Goal: Information Seeking & Learning: Learn about a topic

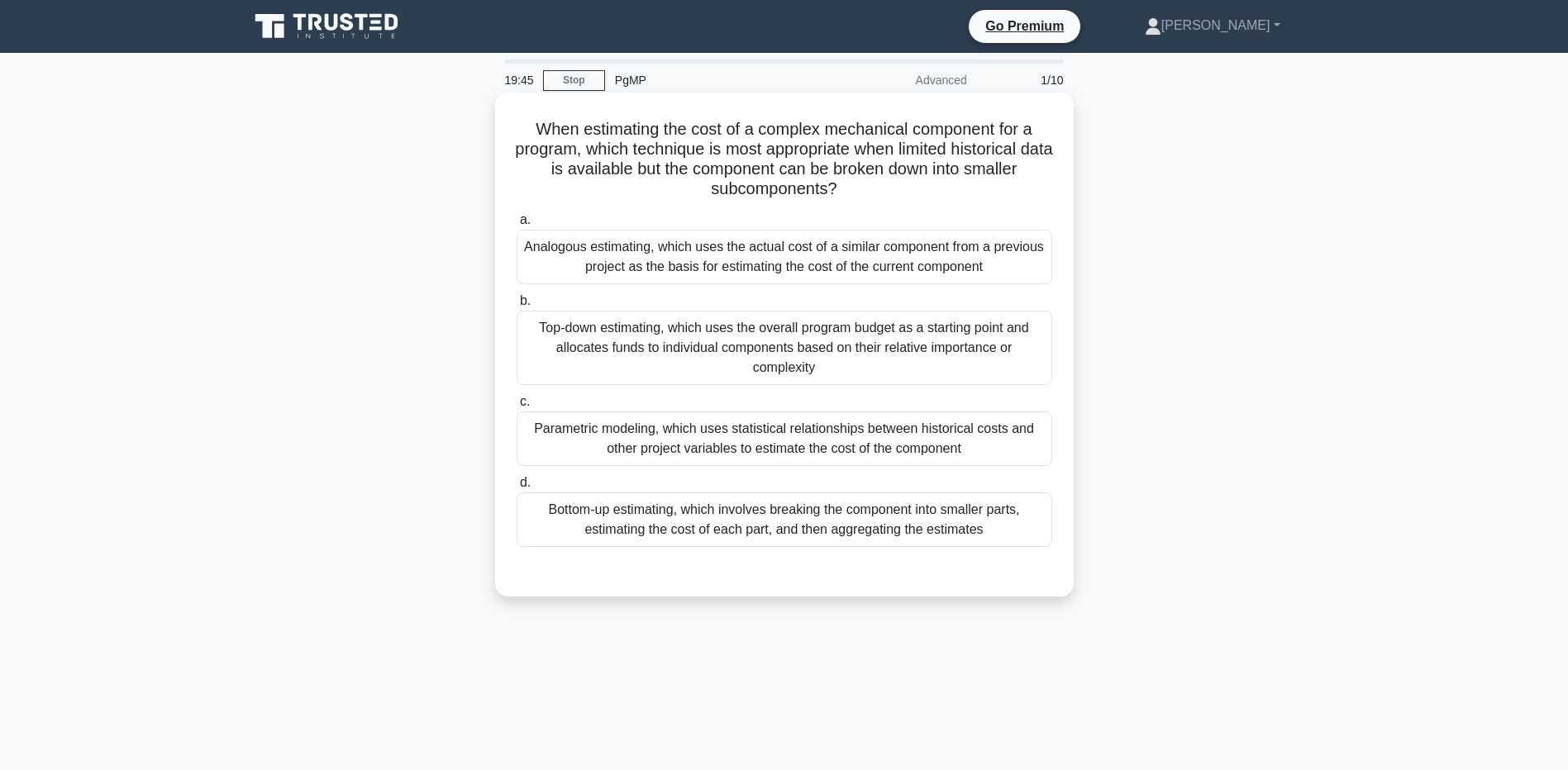
click at [660, 514] on div "Bottom-up estimating, which involves breaking the component into smaller parts,…" at bounding box center [784, 520] width 536 height 55
click at [516, 488] on input "d. Bottom-up estimating, which involves breaking the component into smaller par…" at bounding box center [516, 483] width 0 height 11
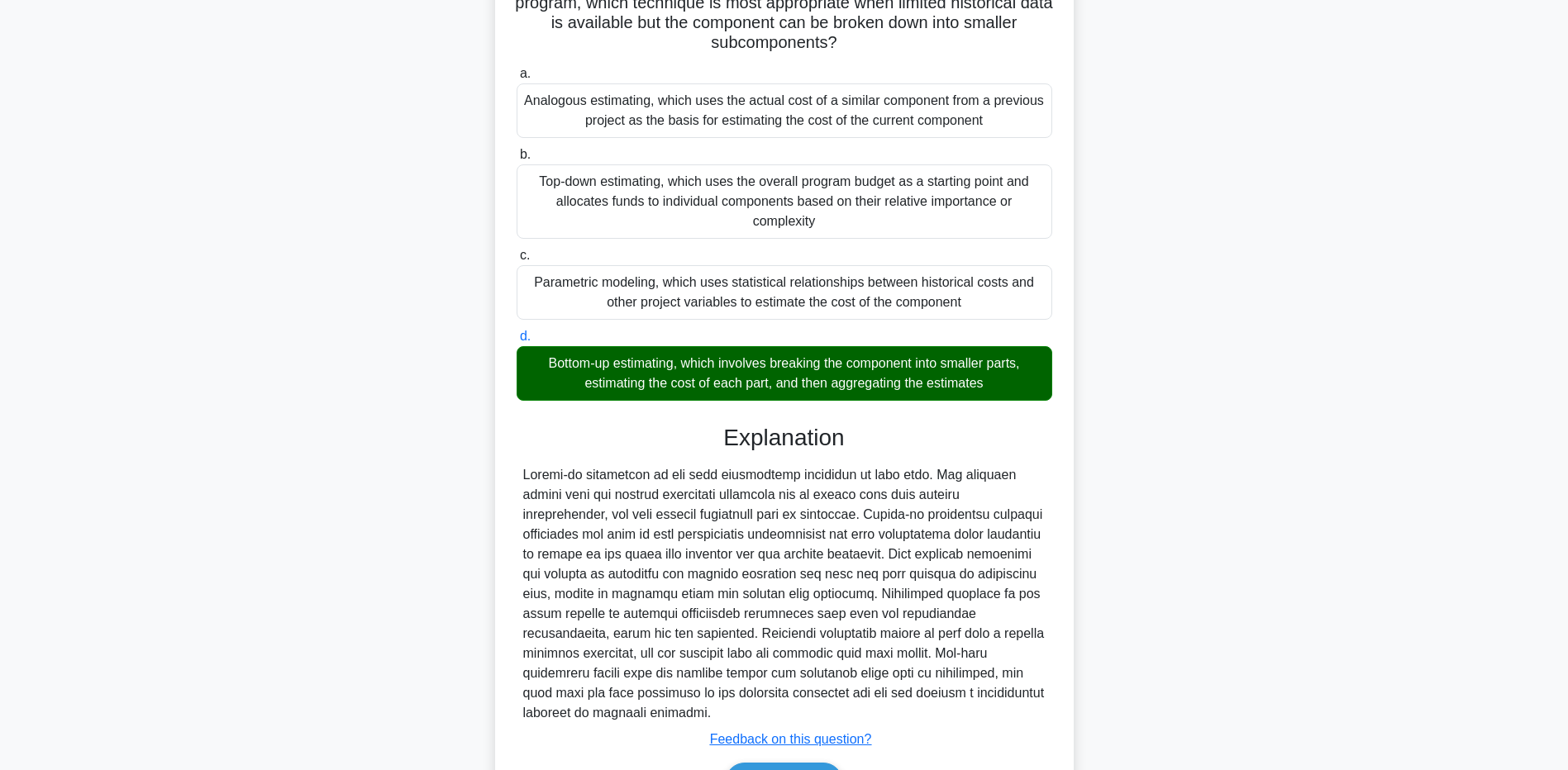
scroll to position [249, 0]
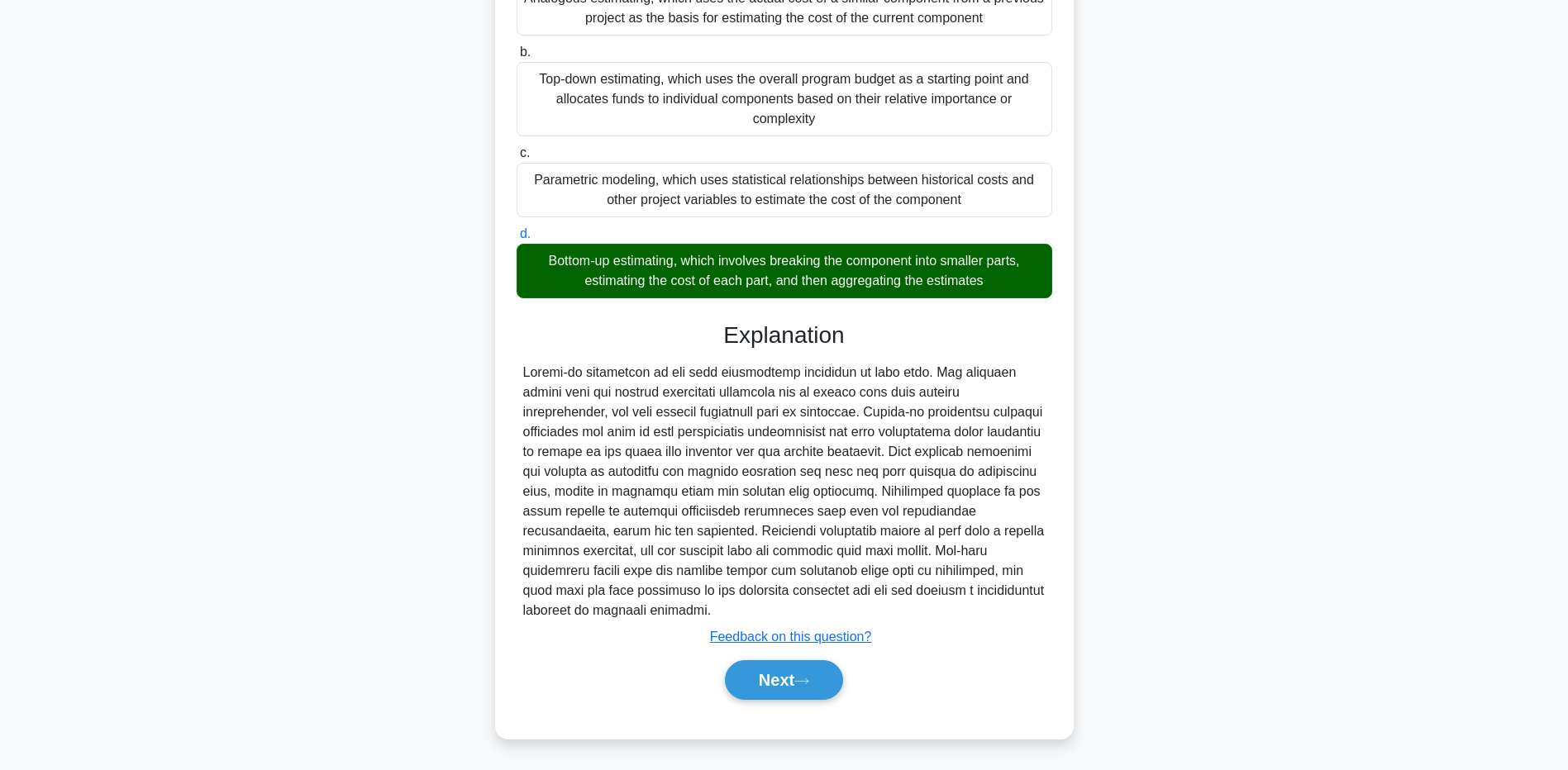
click at [748, 659] on div "Next" at bounding box center [784, 680] width 536 height 53
click at [754, 668] on button "Next" at bounding box center [784, 680] width 119 height 40
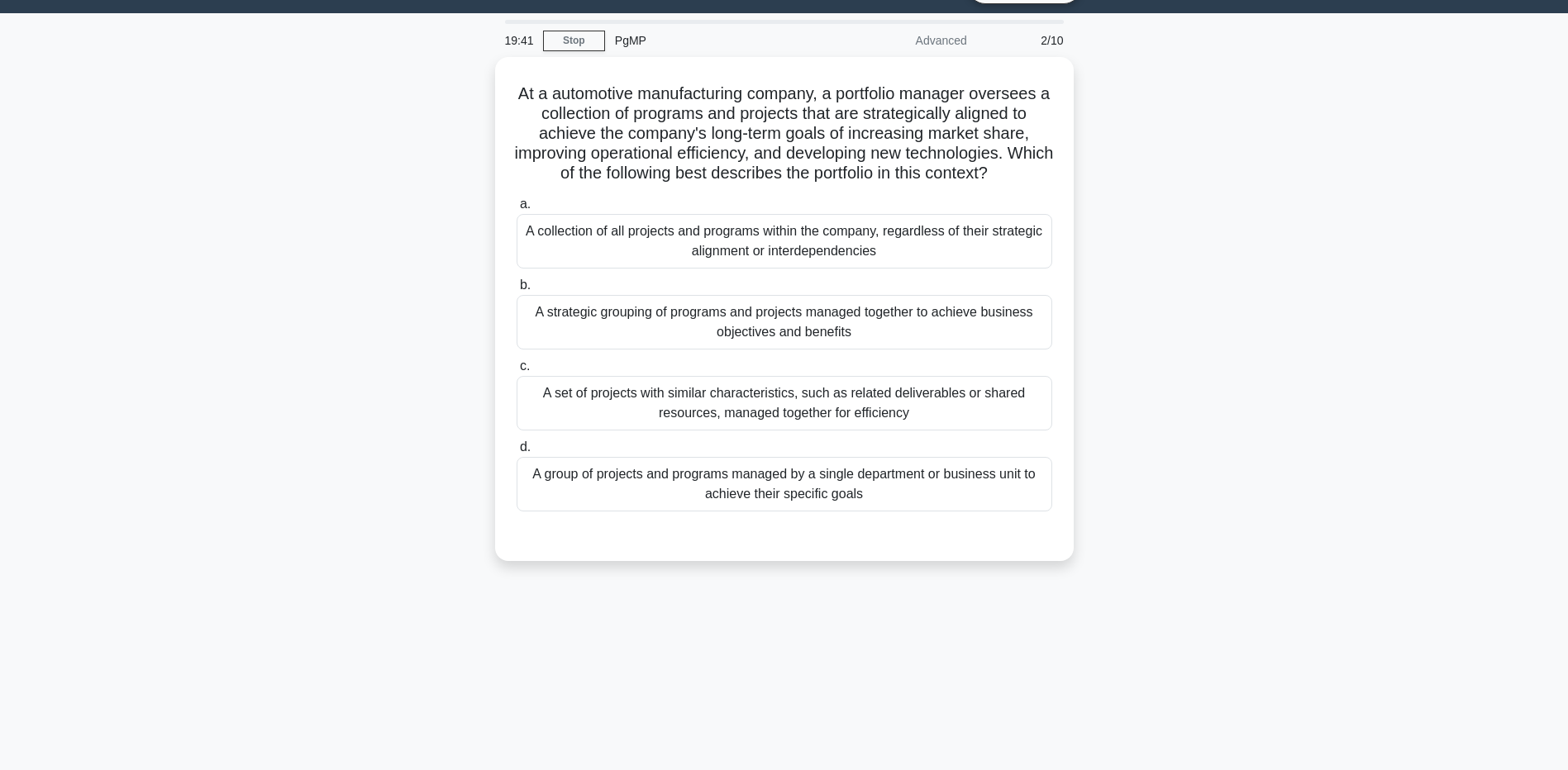
scroll to position [0, 0]
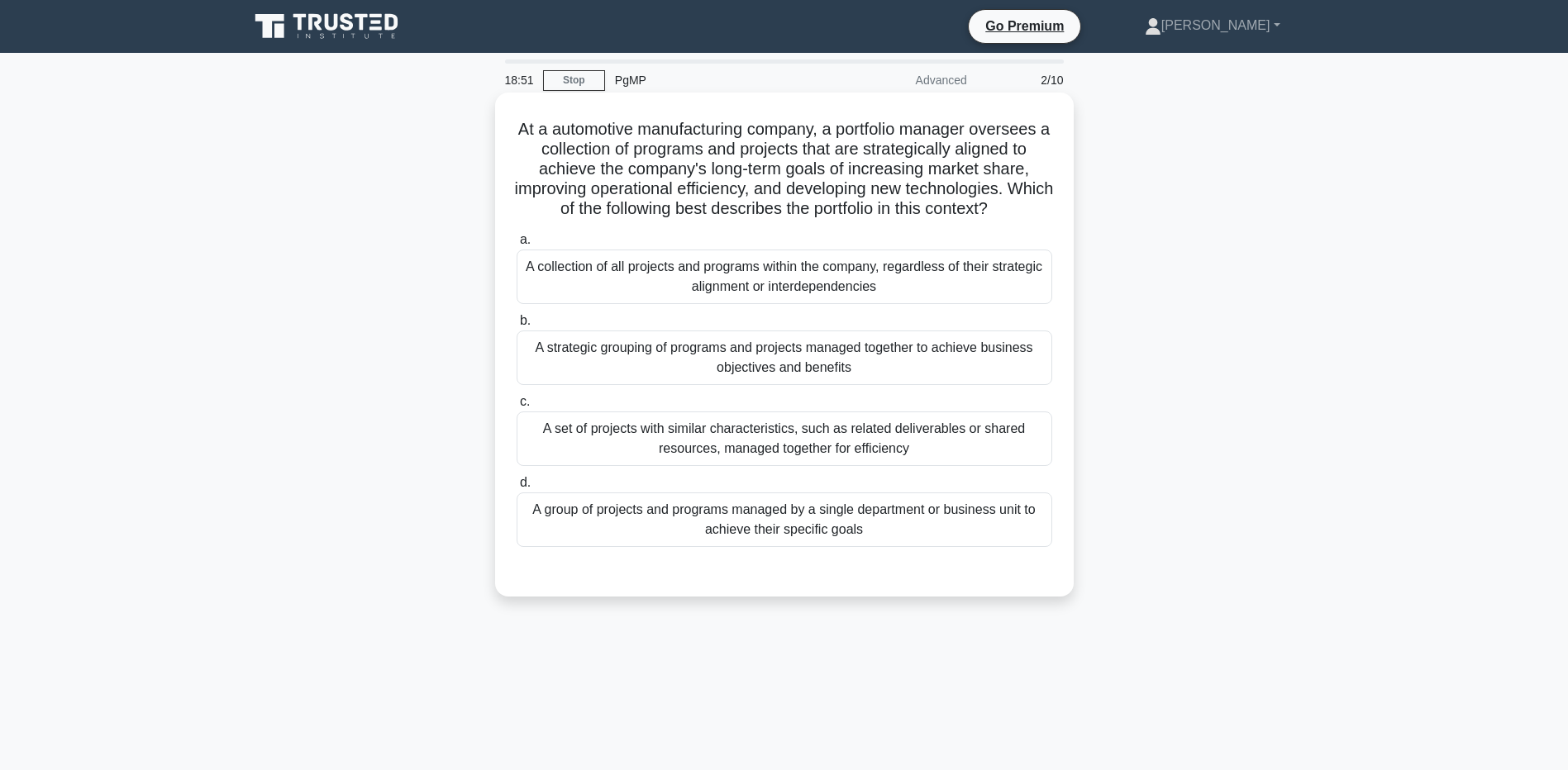
click at [926, 356] on div "A strategic grouping of programs and projects managed together to achieve busin…" at bounding box center [784, 358] width 536 height 55
click at [516, 326] on input "b. A strategic grouping of programs and projects managed together to achieve bu…" at bounding box center [516, 321] width 0 height 11
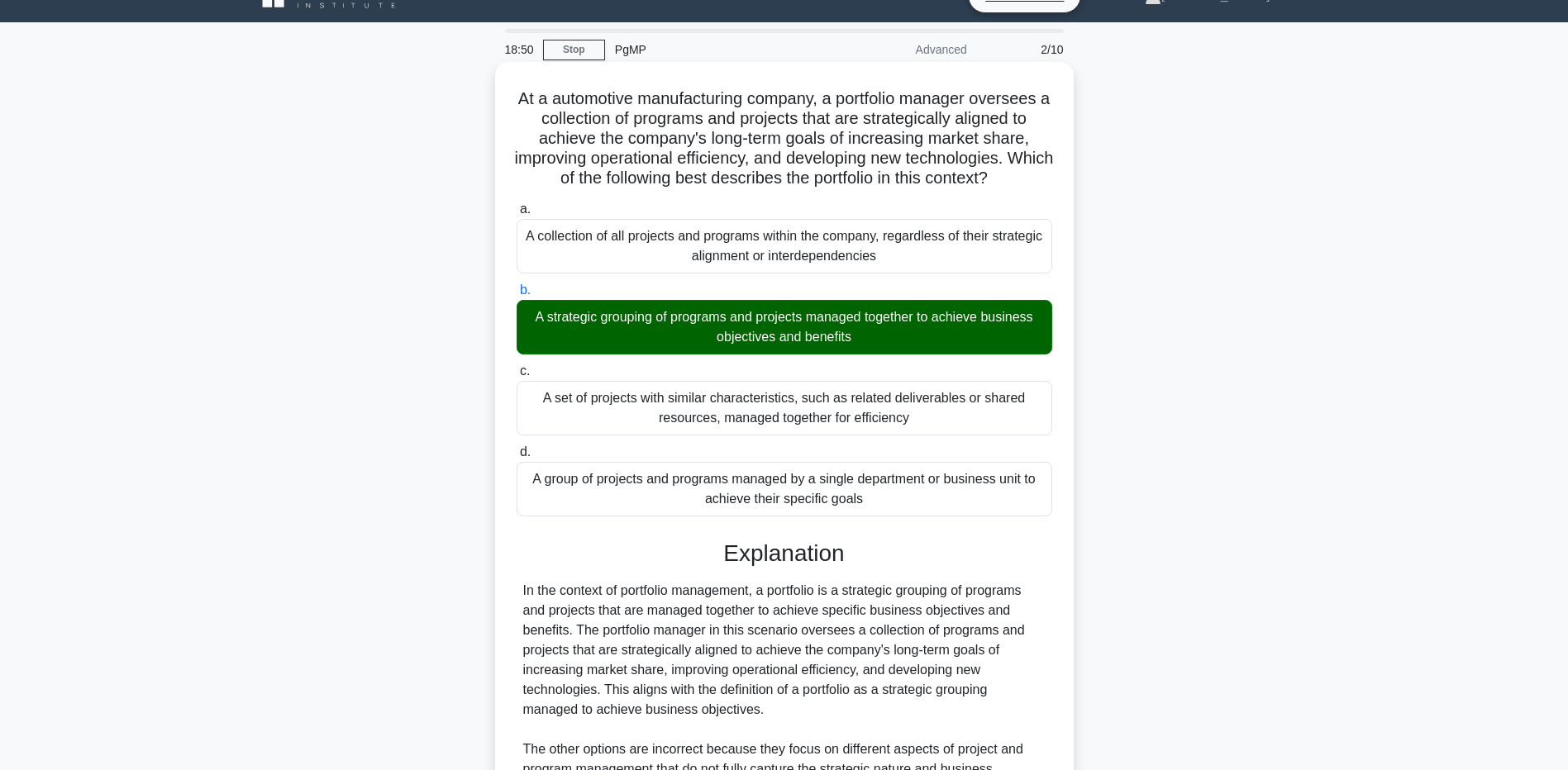
scroll to position [289, 0]
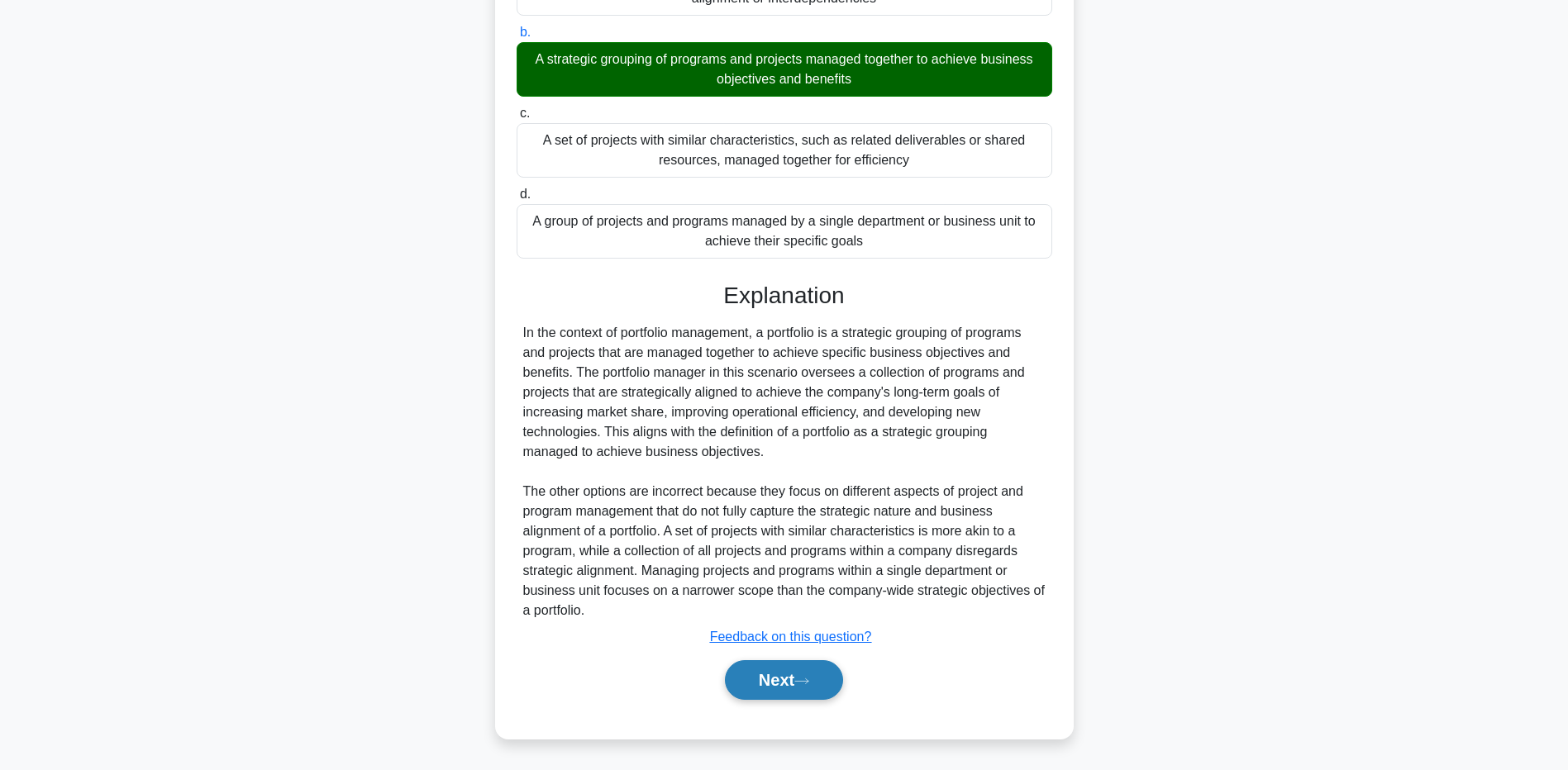
click at [808, 669] on button "Next" at bounding box center [784, 680] width 119 height 40
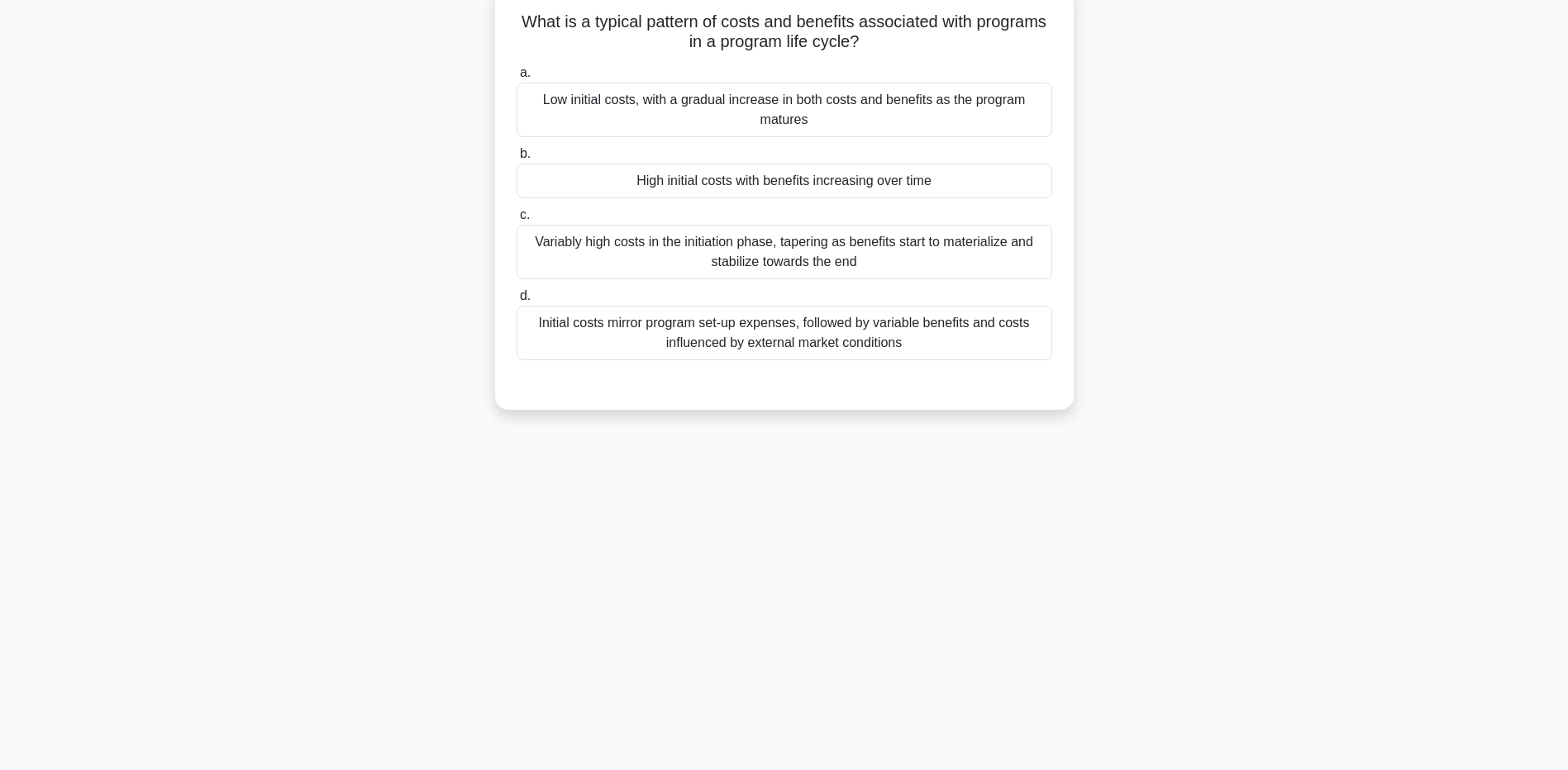
scroll to position [0, 0]
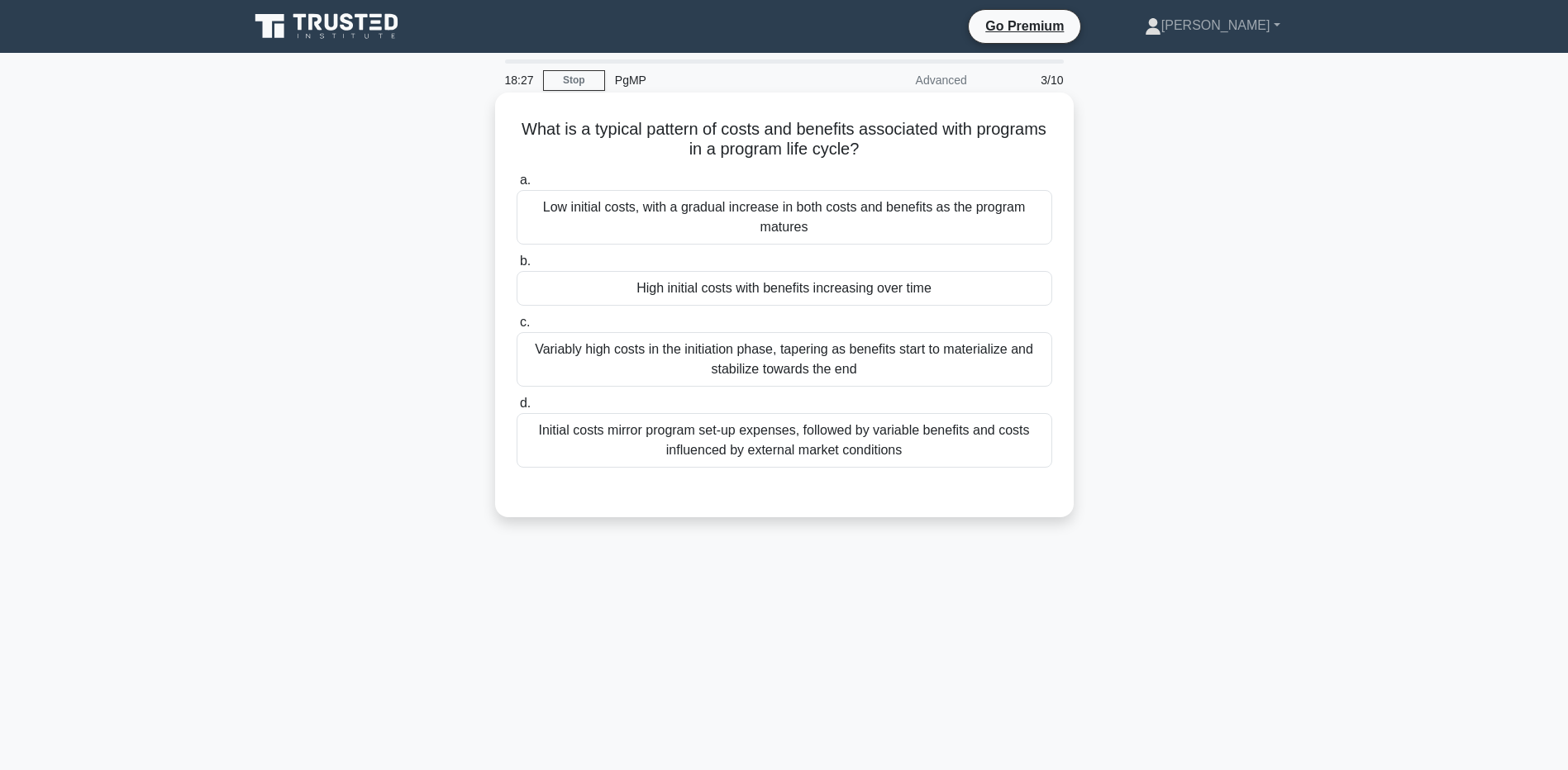
click at [860, 290] on div "High initial costs with benefits increasing over time" at bounding box center [784, 288] width 536 height 34
click at [516, 267] on input "b. High initial costs with benefits increasing over time" at bounding box center [516, 262] width 0 height 11
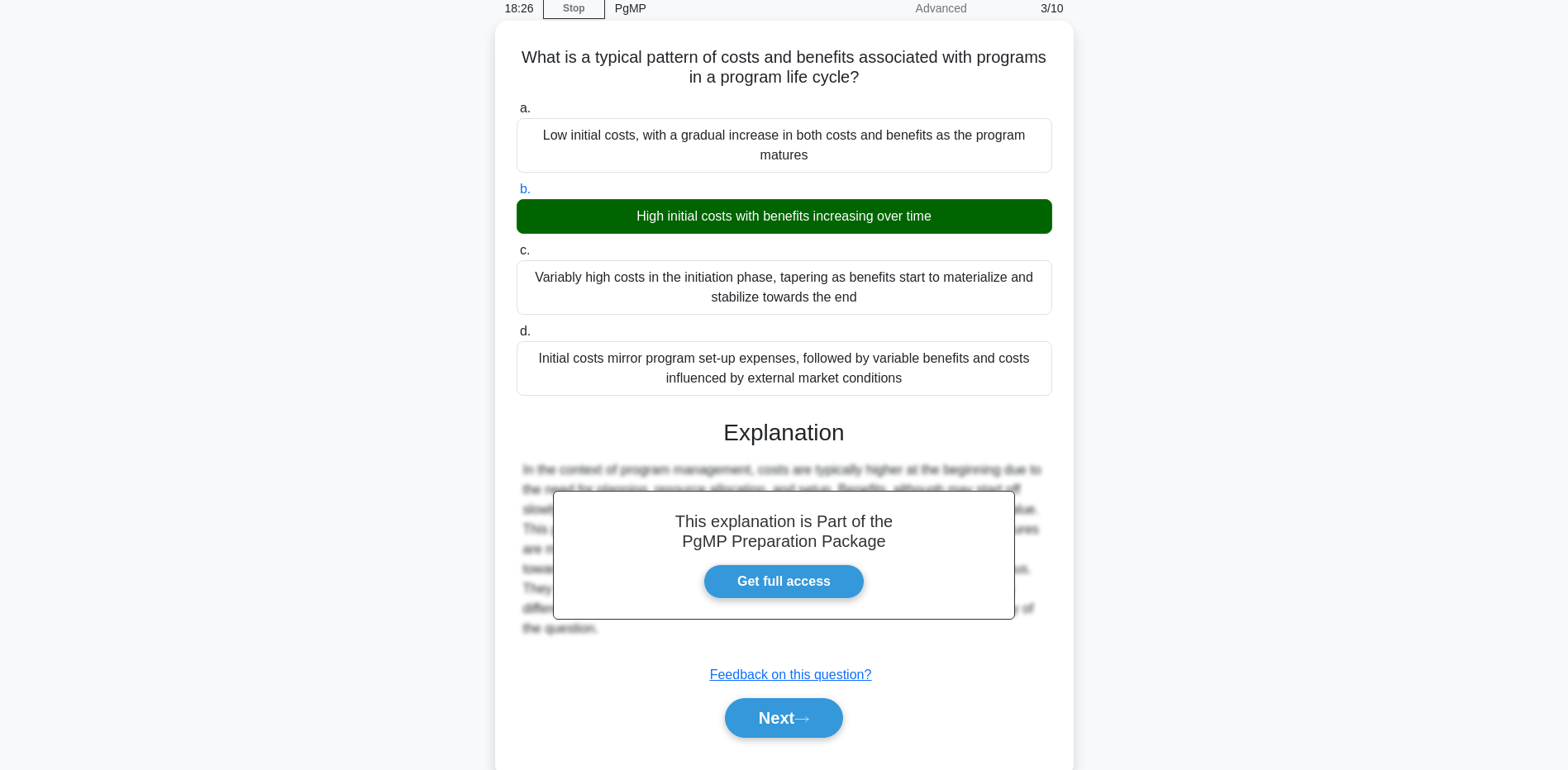
scroll to position [122, 0]
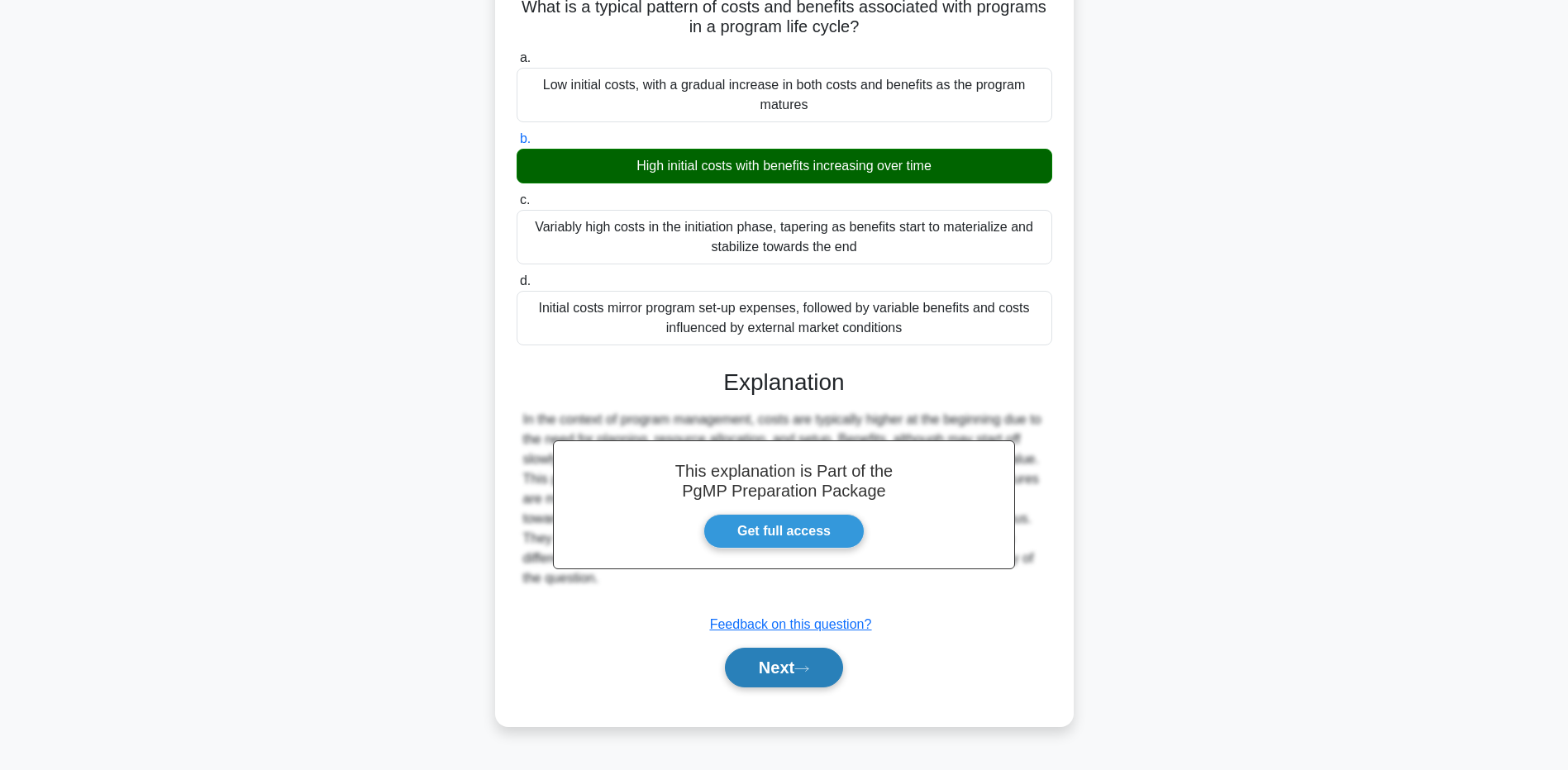
click at [782, 659] on button "Next" at bounding box center [784, 667] width 119 height 40
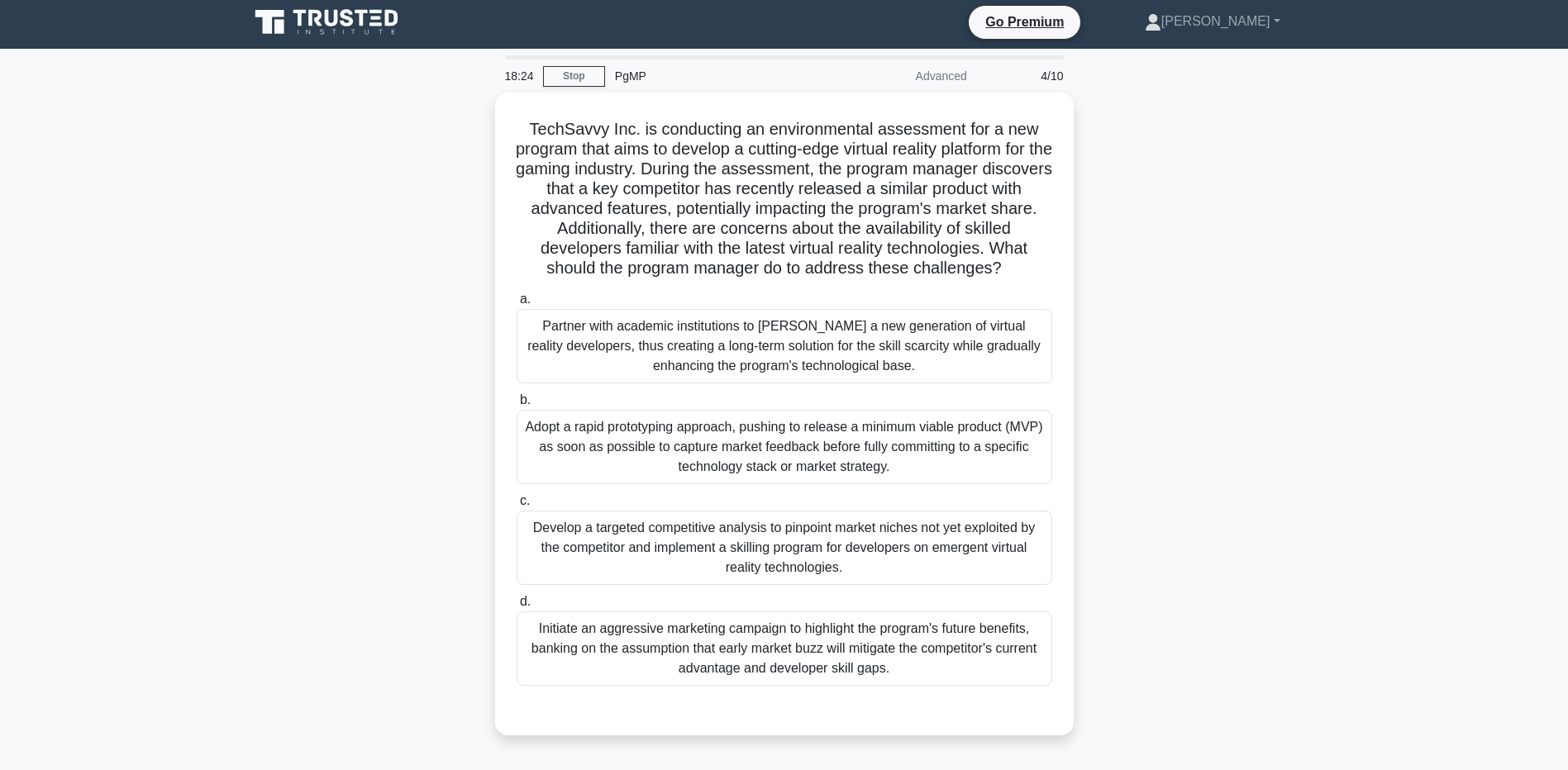
scroll to position [0, 0]
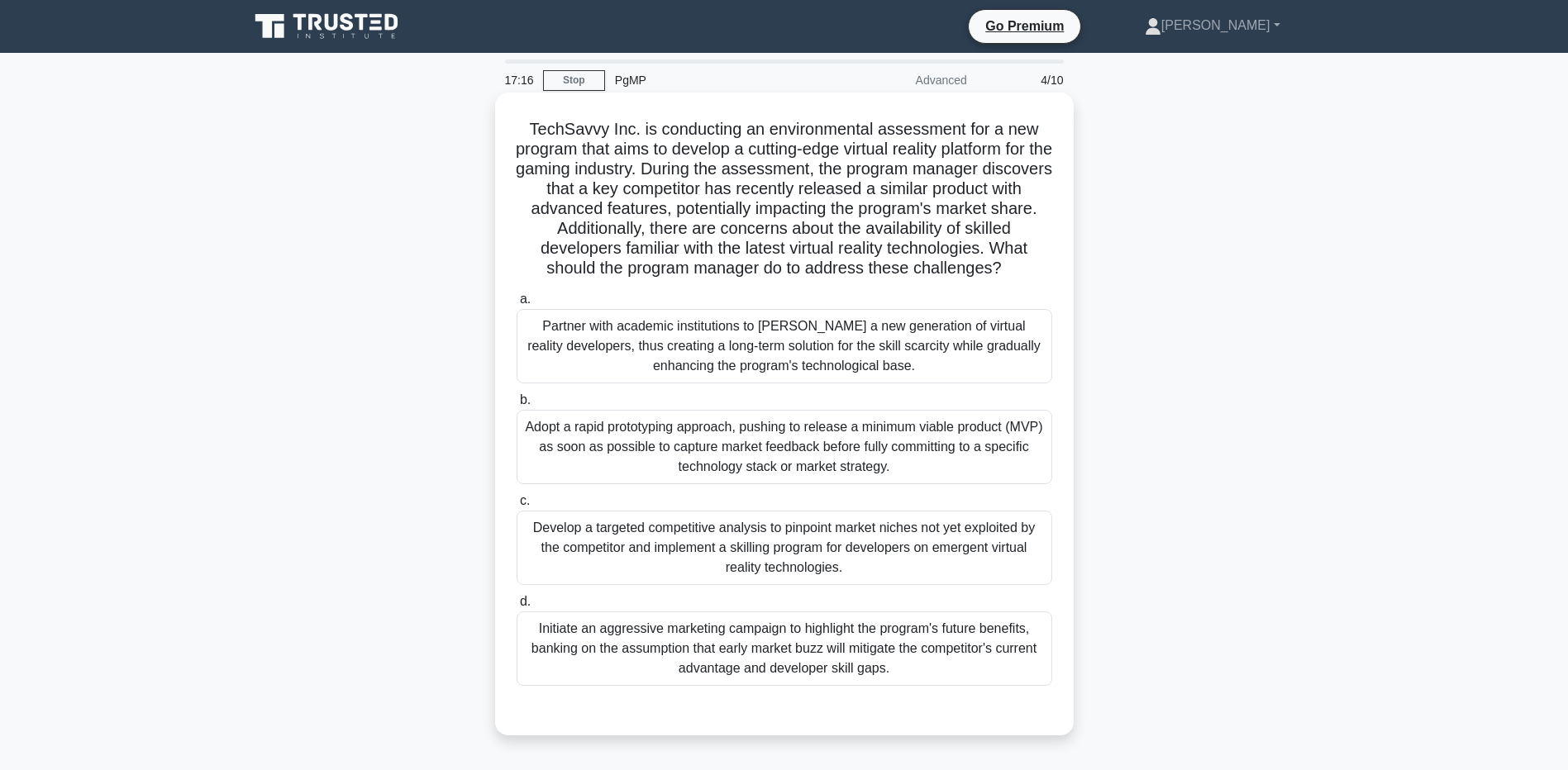
click at [939, 465] on div "Adopt a rapid prototyping approach, pushing to release a minimum viable product…" at bounding box center [784, 447] width 536 height 74
click at [516, 406] on input "b. Adopt a rapid prototyping approach, pushing to release a minimum viable prod…" at bounding box center [516, 400] width 0 height 11
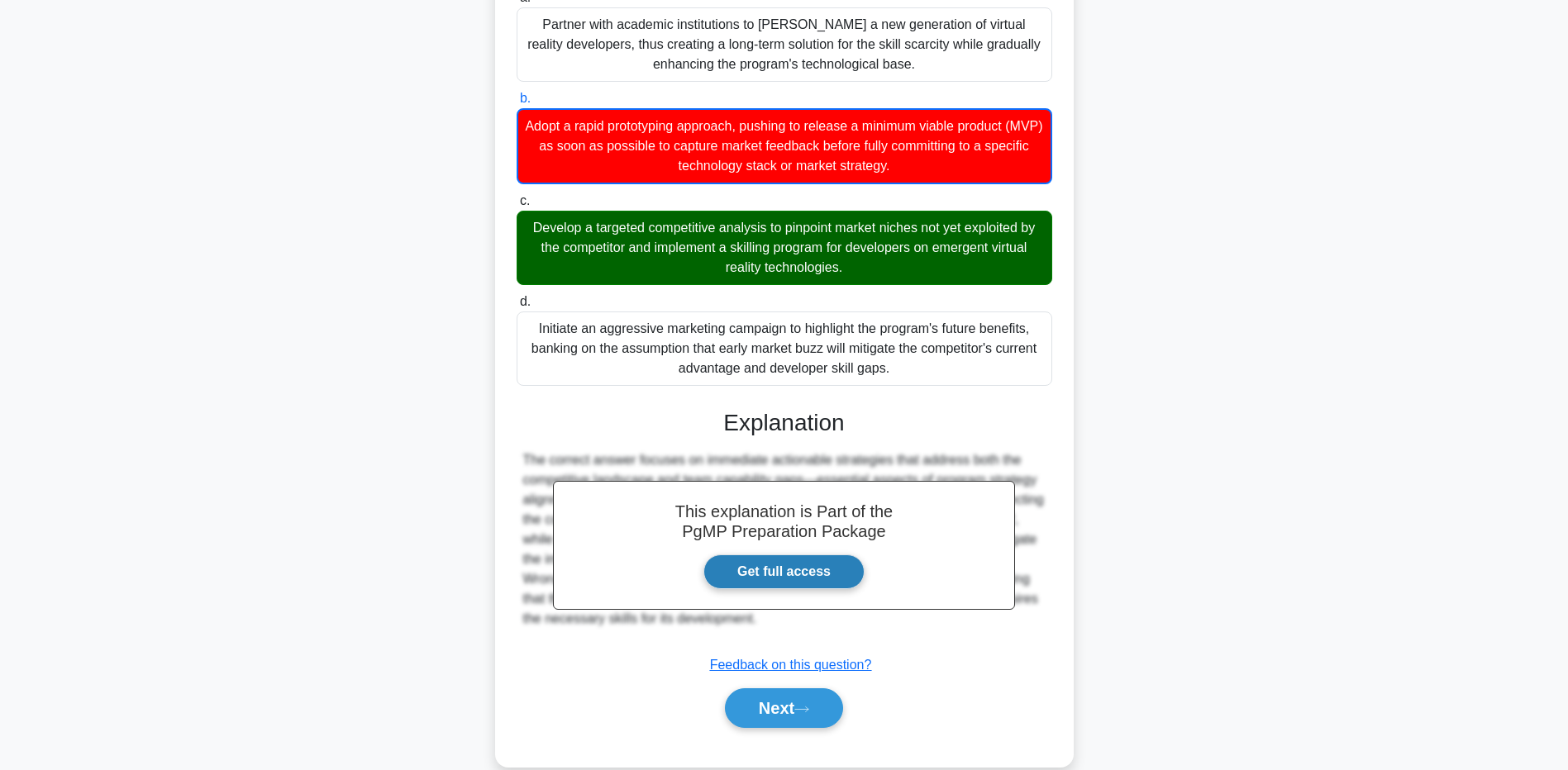
scroll to position [331, 0]
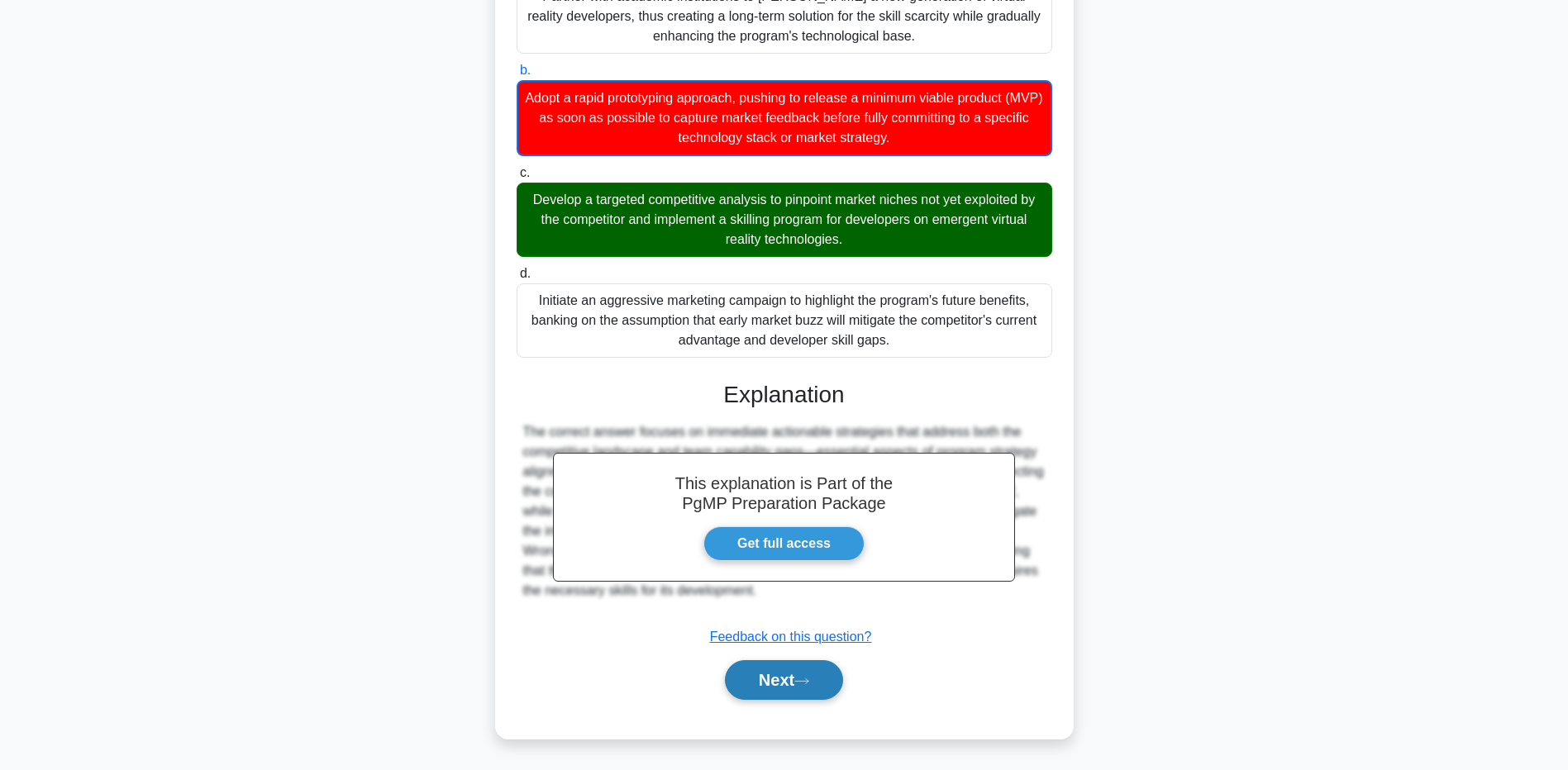
click at [783, 671] on button "Next" at bounding box center [784, 680] width 119 height 40
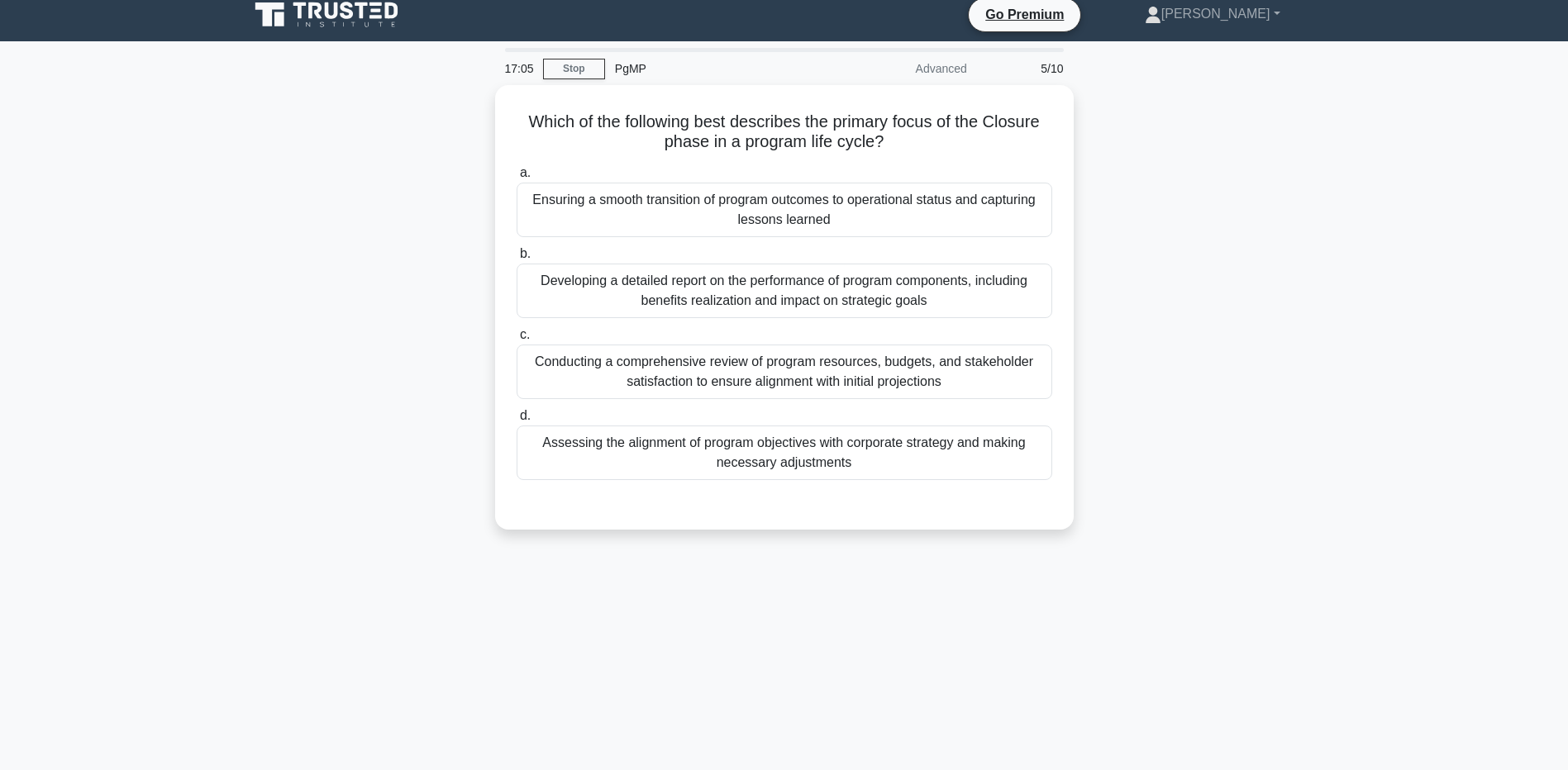
scroll to position [0, 0]
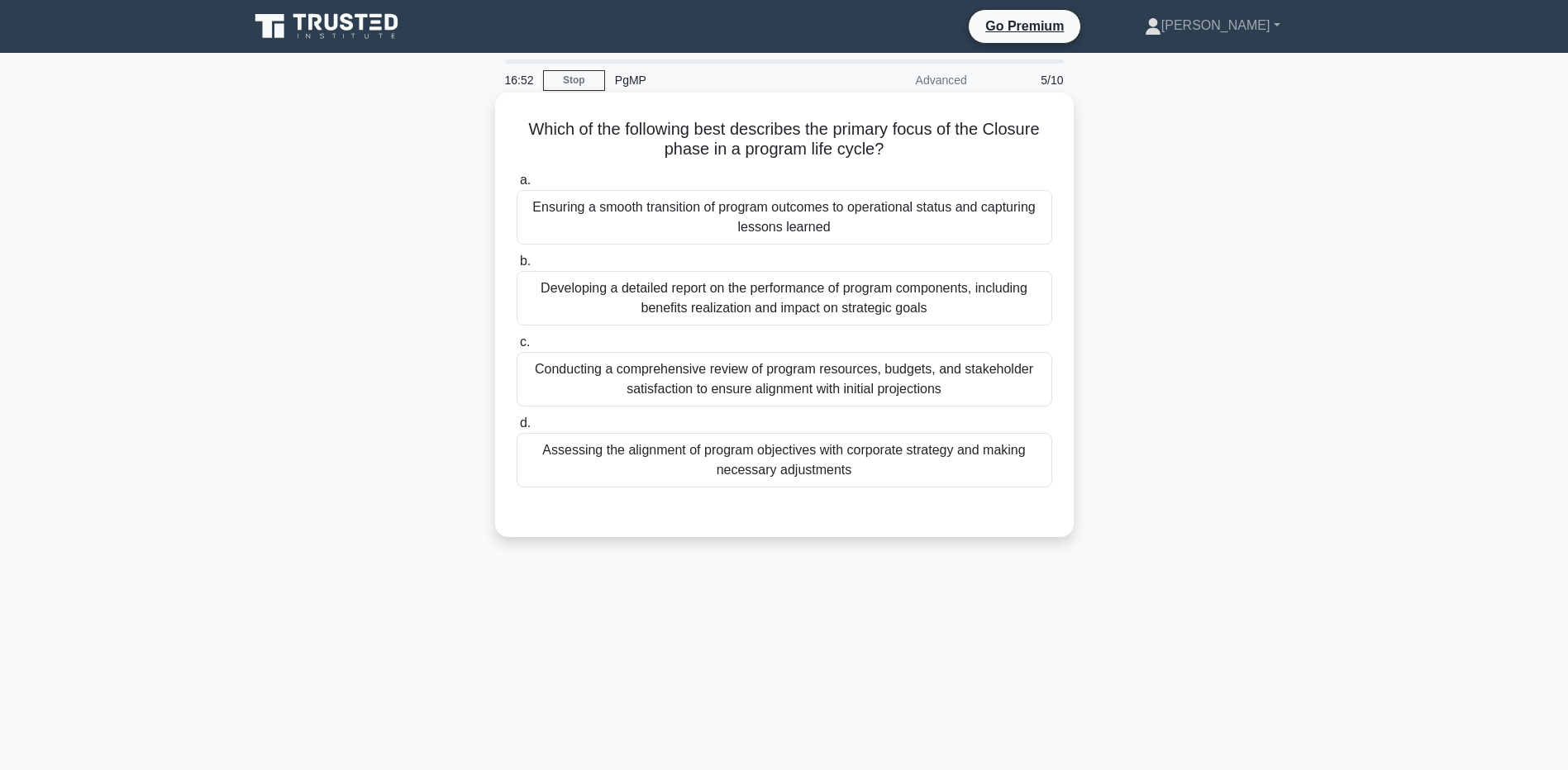
click at [838, 230] on div "Ensuring a smooth transition of program outcomes to operational status and capt…" at bounding box center [784, 217] width 536 height 55
click at [516, 186] on input "a. Ensuring a smooth transition of program outcomes to operational status and c…" at bounding box center [516, 180] width 0 height 11
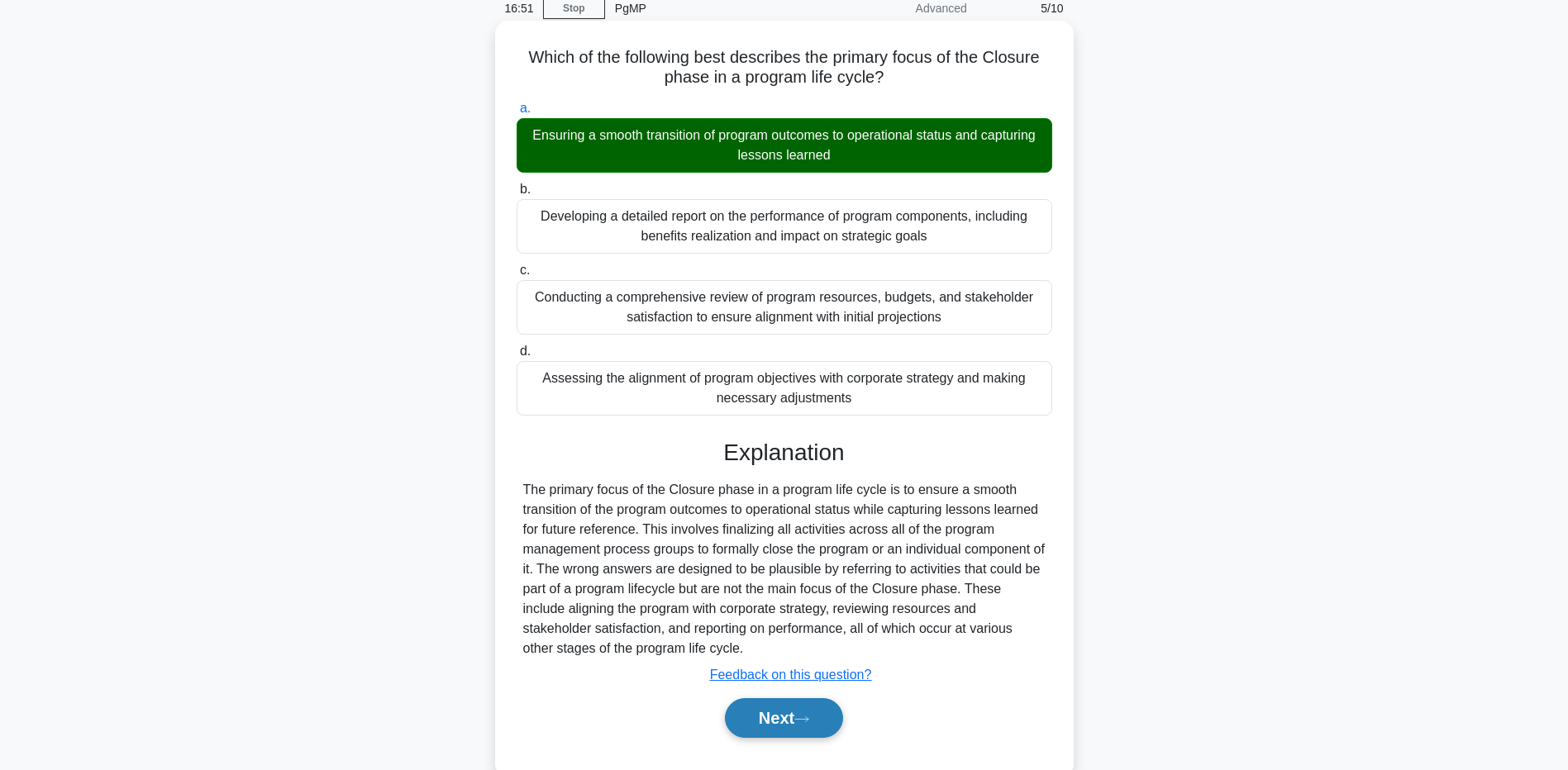
scroll to position [122, 0]
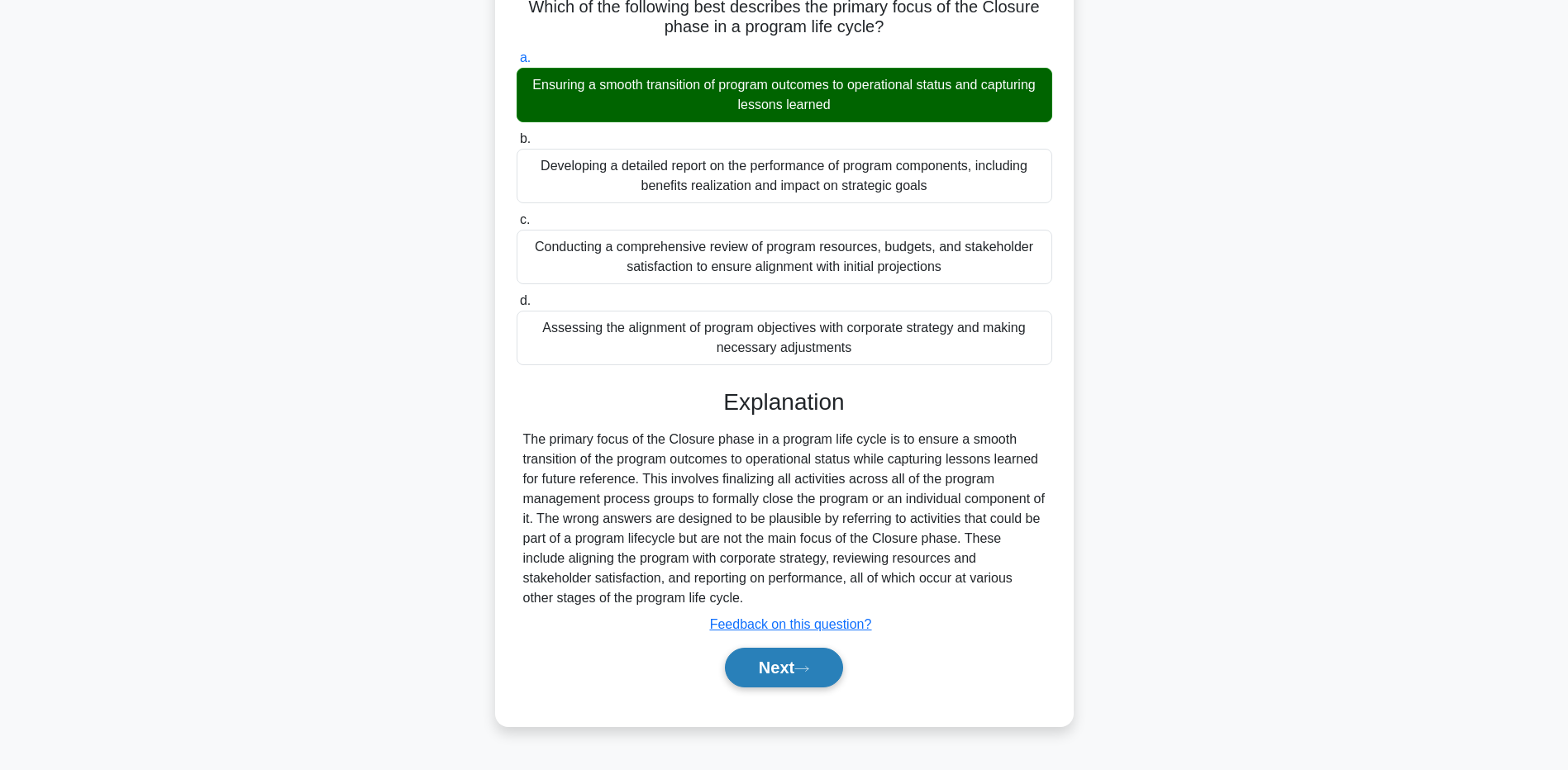
click at [797, 675] on button "Next" at bounding box center [784, 667] width 119 height 40
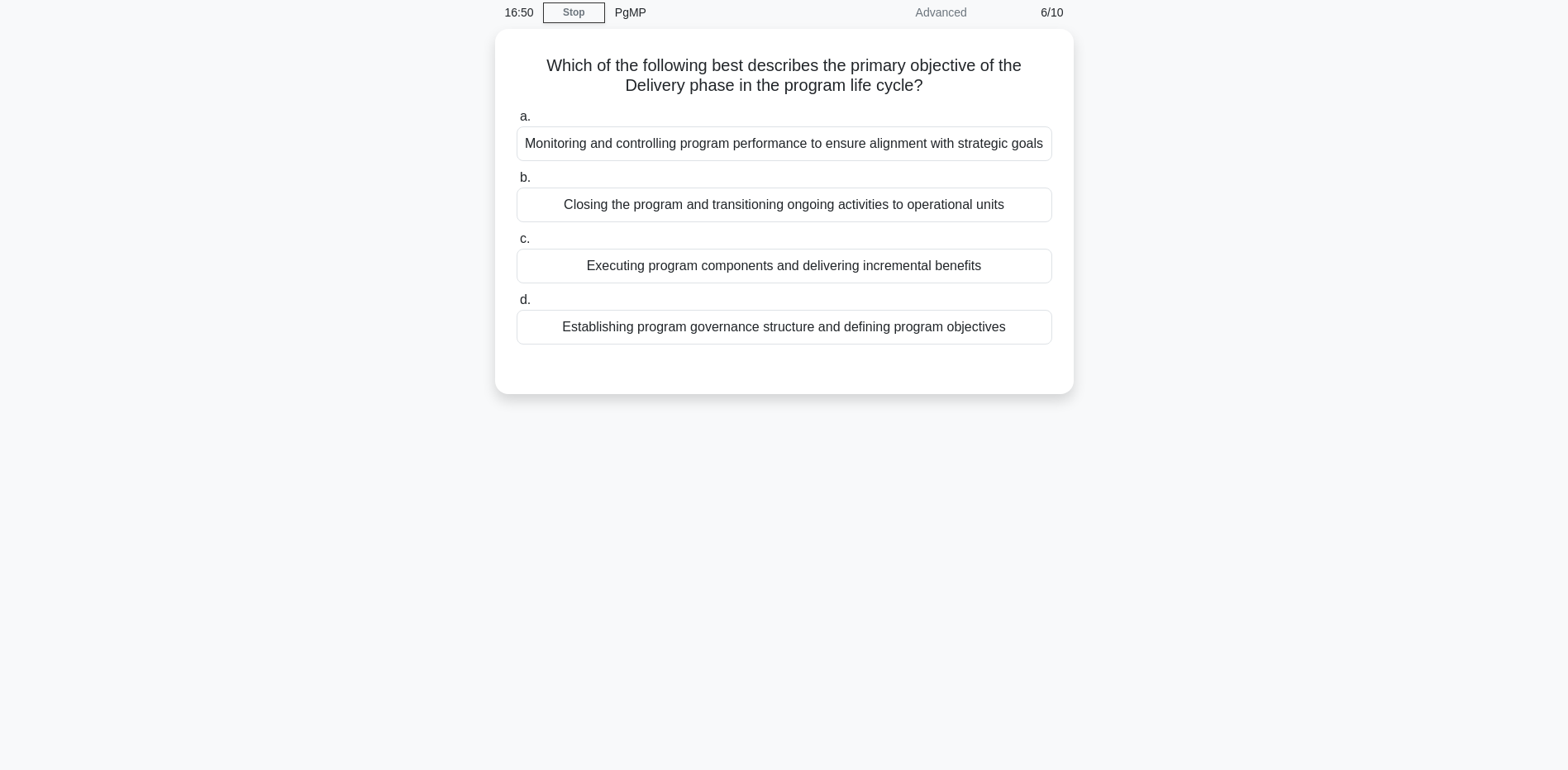
scroll to position [0, 0]
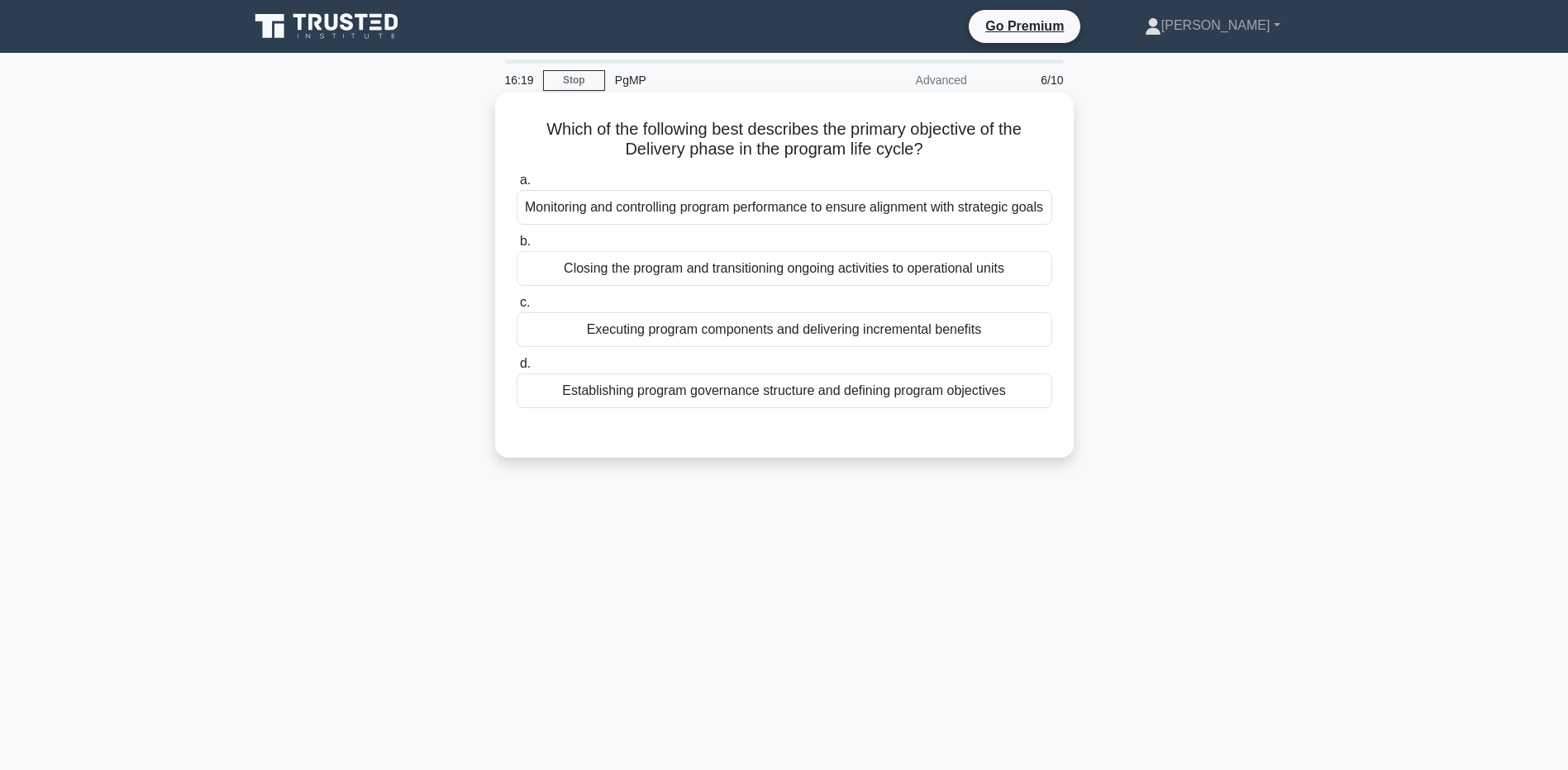
click at [907, 347] on div "Executing program components and delivering incremental benefits" at bounding box center [784, 329] width 536 height 34
click at [516, 309] on input "c. Executing program components and delivering incremental benefits" at bounding box center [516, 303] width 0 height 11
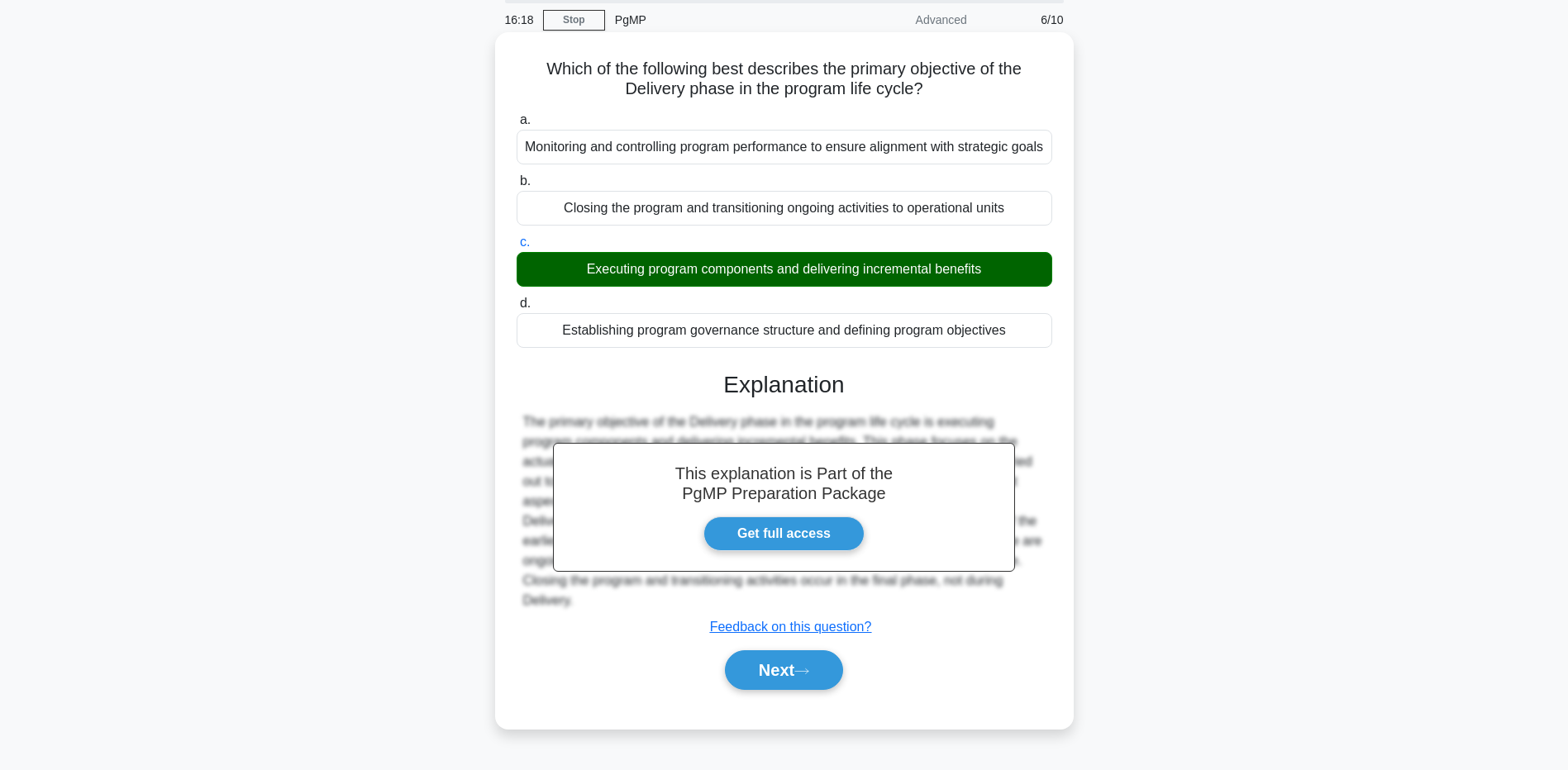
scroll to position [122, 0]
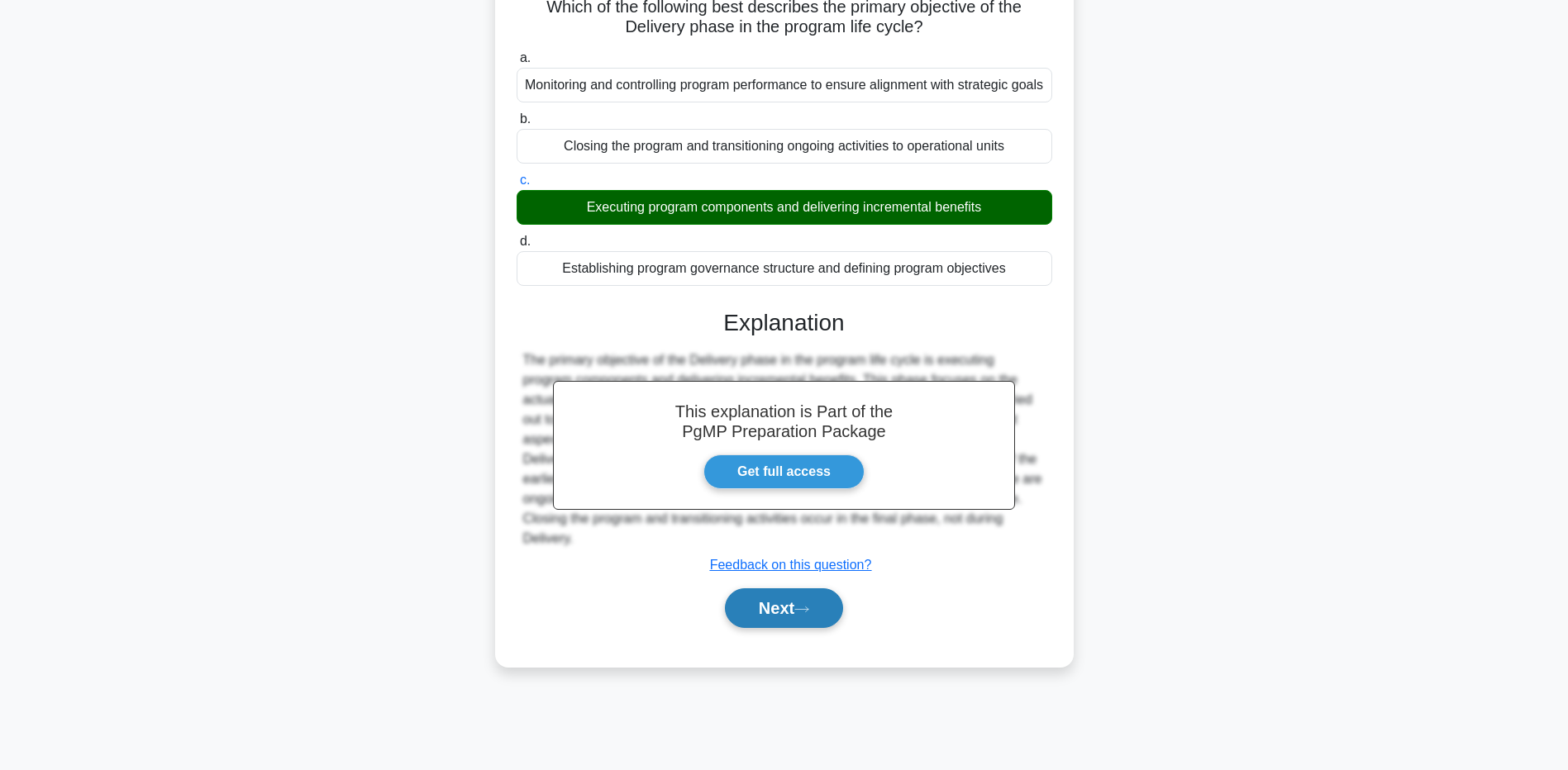
click at [796, 628] on button "Next" at bounding box center [784, 608] width 119 height 40
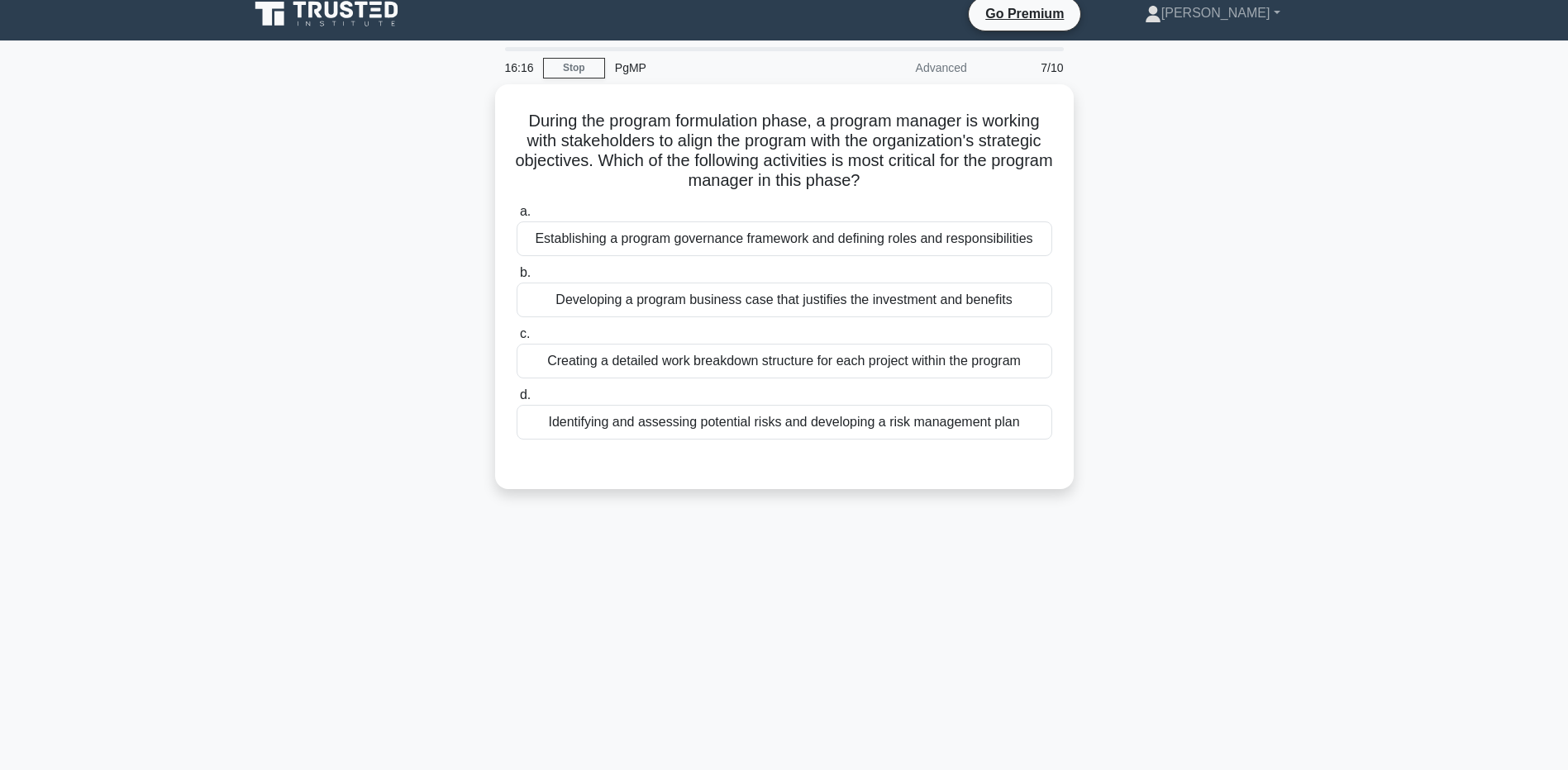
scroll to position [0, 0]
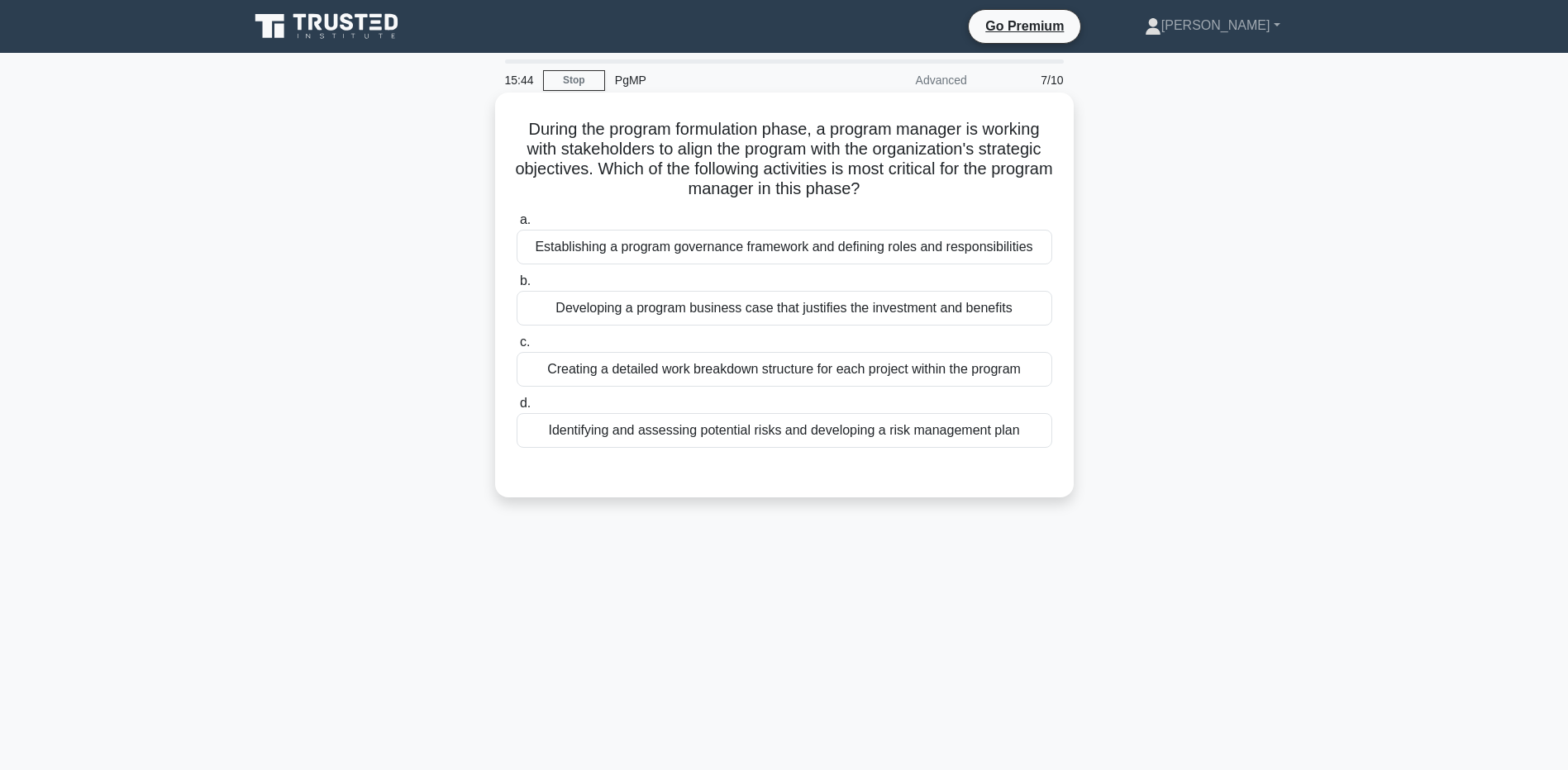
click at [814, 248] on div "Establishing a program governance framework and defining roles and responsibili…" at bounding box center [784, 247] width 536 height 34
click at [516, 225] on input "a. Establishing a program governance framework and defining roles and responsib…" at bounding box center [516, 220] width 0 height 11
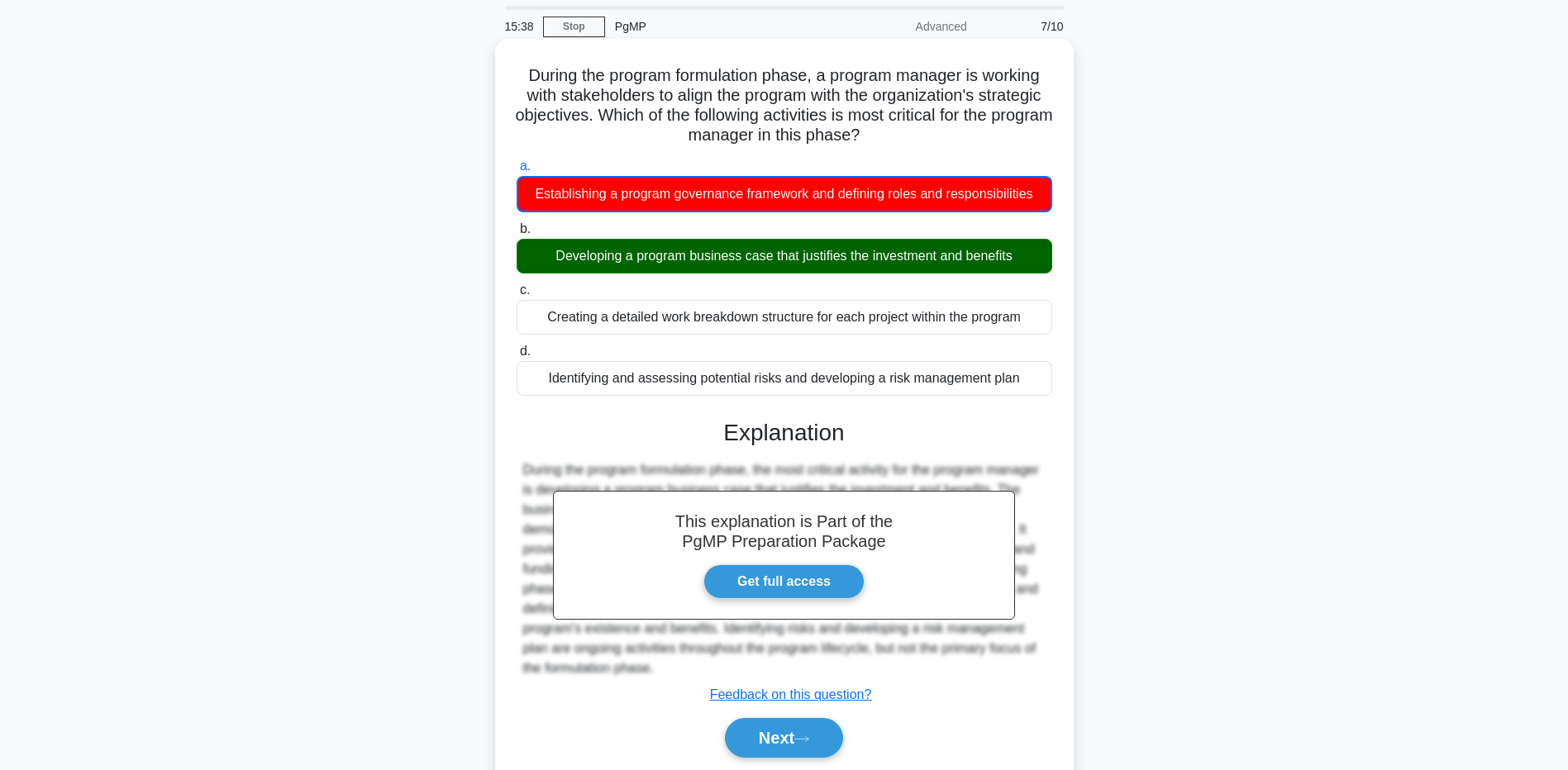
scroll to position [82, 0]
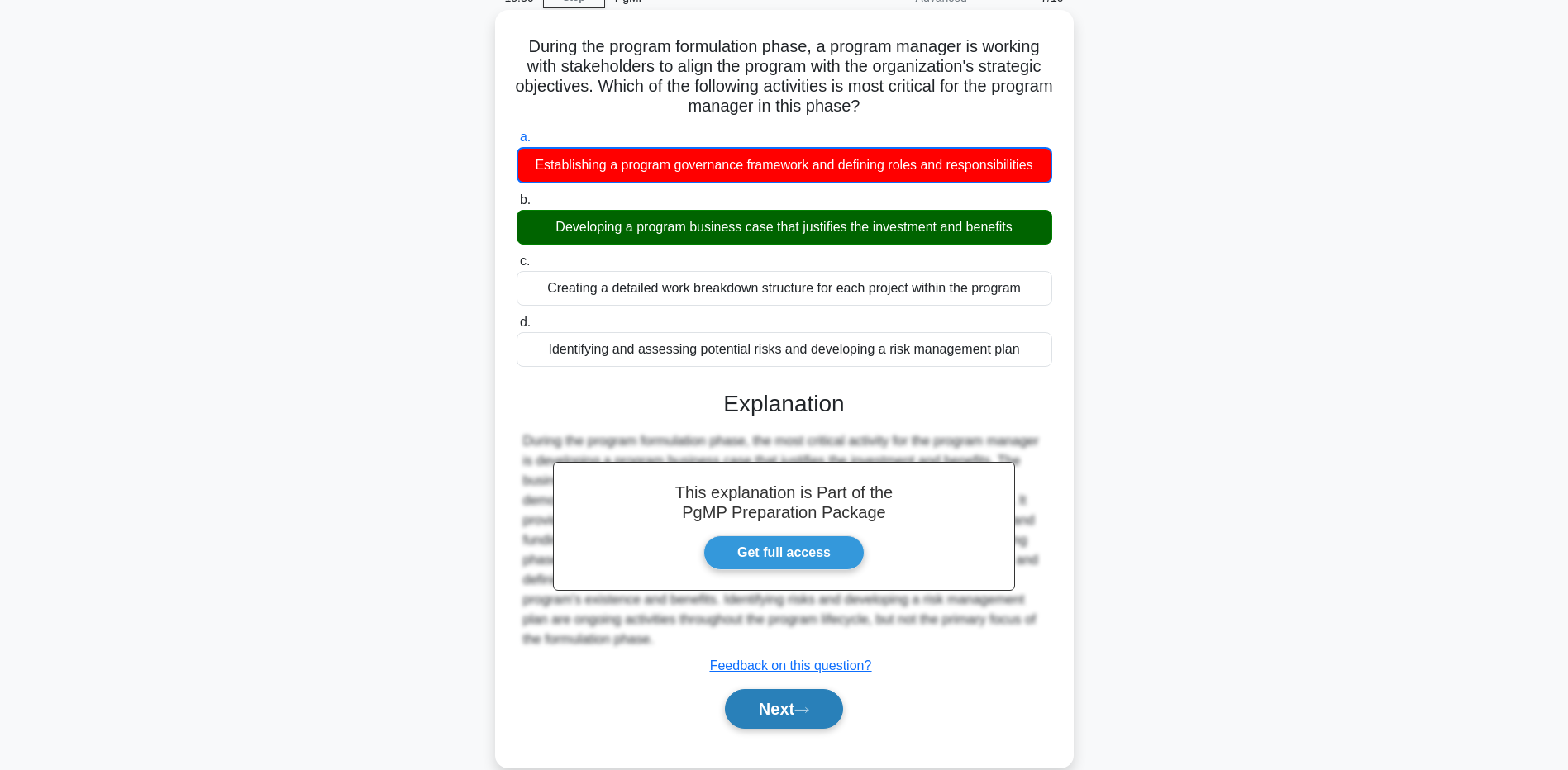
click at [773, 712] on button "Next" at bounding box center [784, 709] width 119 height 40
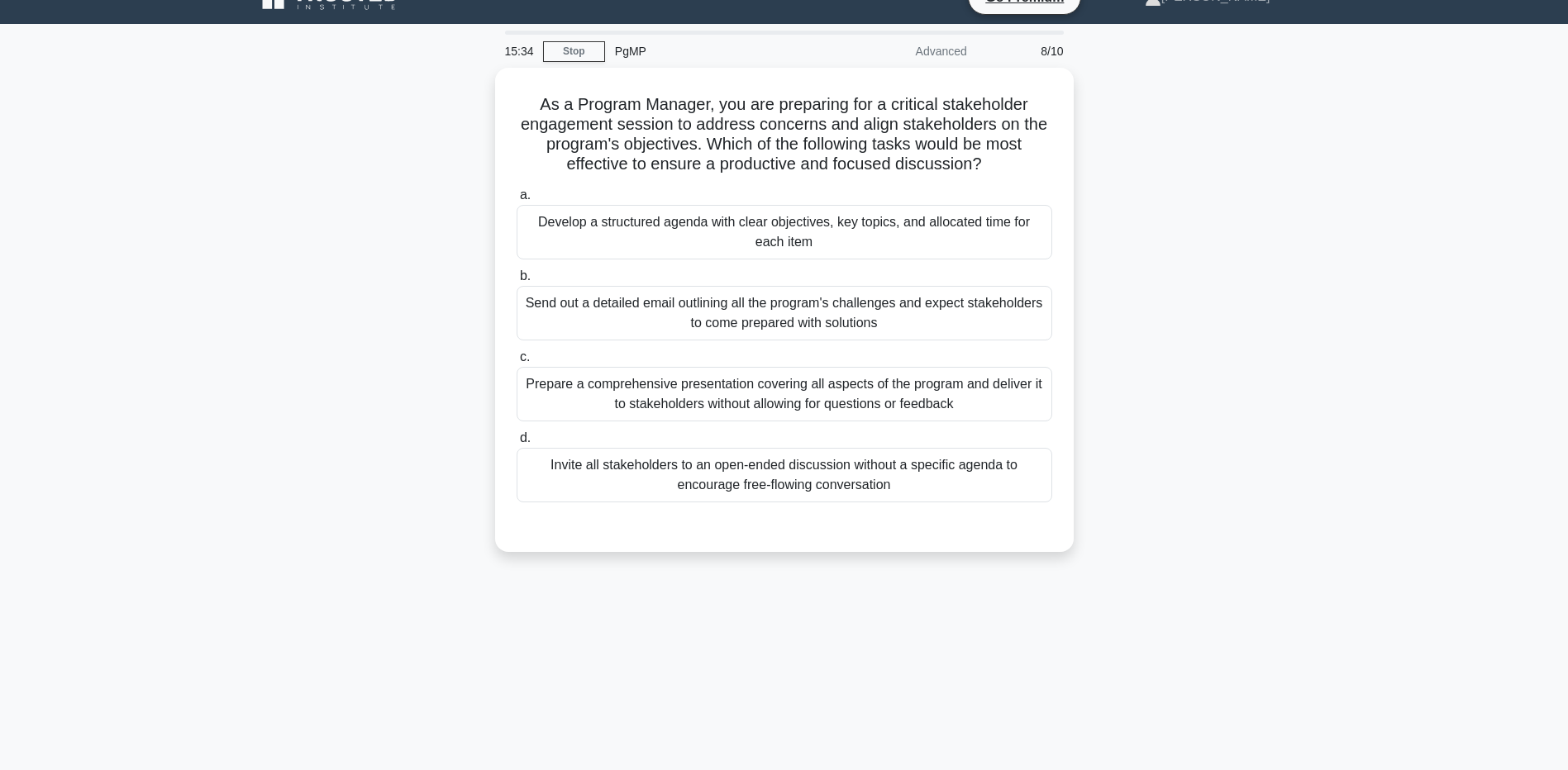
scroll to position [0, 0]
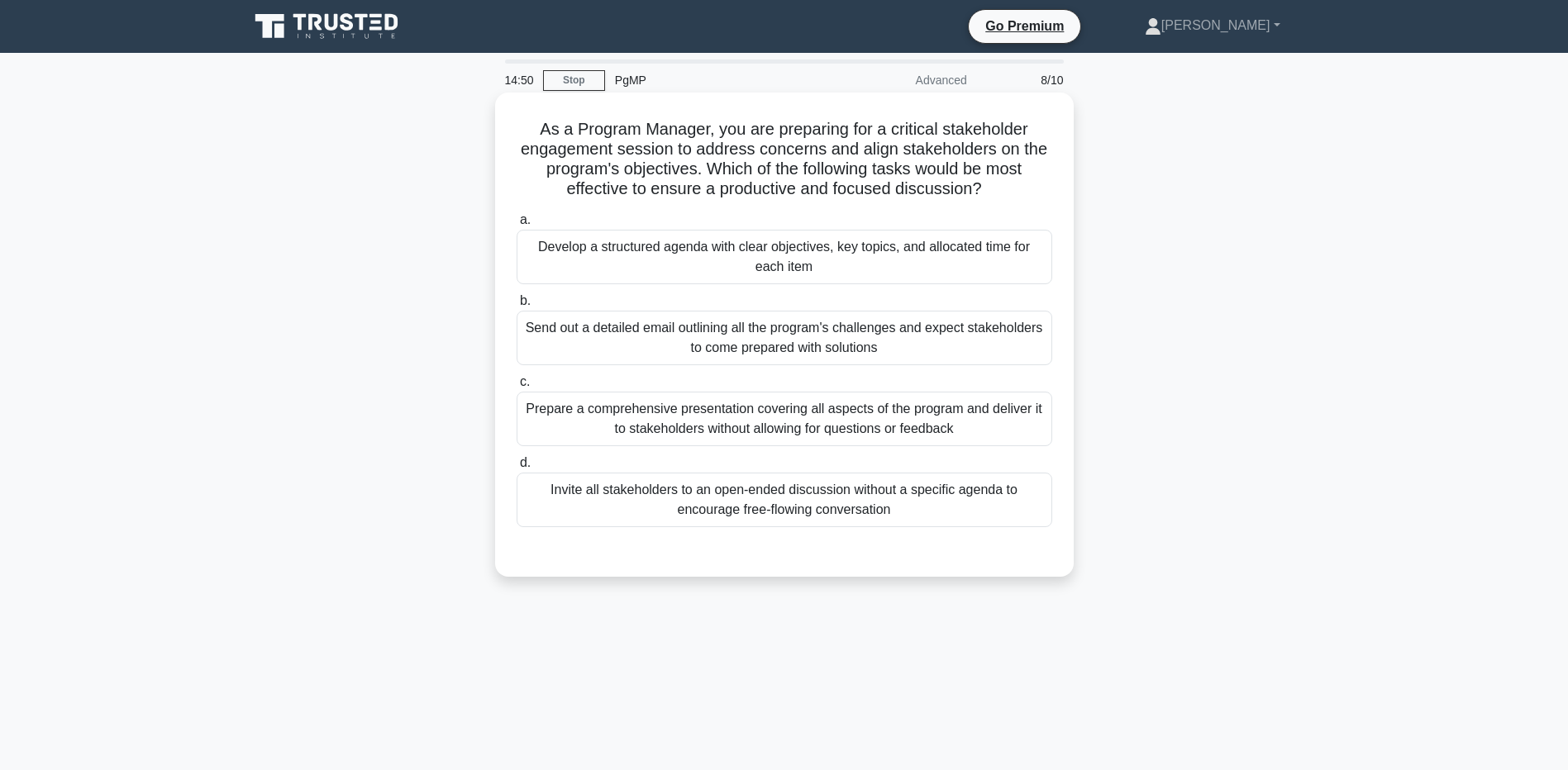
click at [795, 254] on div "Develop a structured agenda with clear objectives, key topics, and allocated ti…" at bounding box center [784, 257] width 536 height 55
click at [516, 225] on input "a. Develop a structured agenda with clear objectives, key topics, and allocated…" at bounding box center [516, 220] width 0 height 11
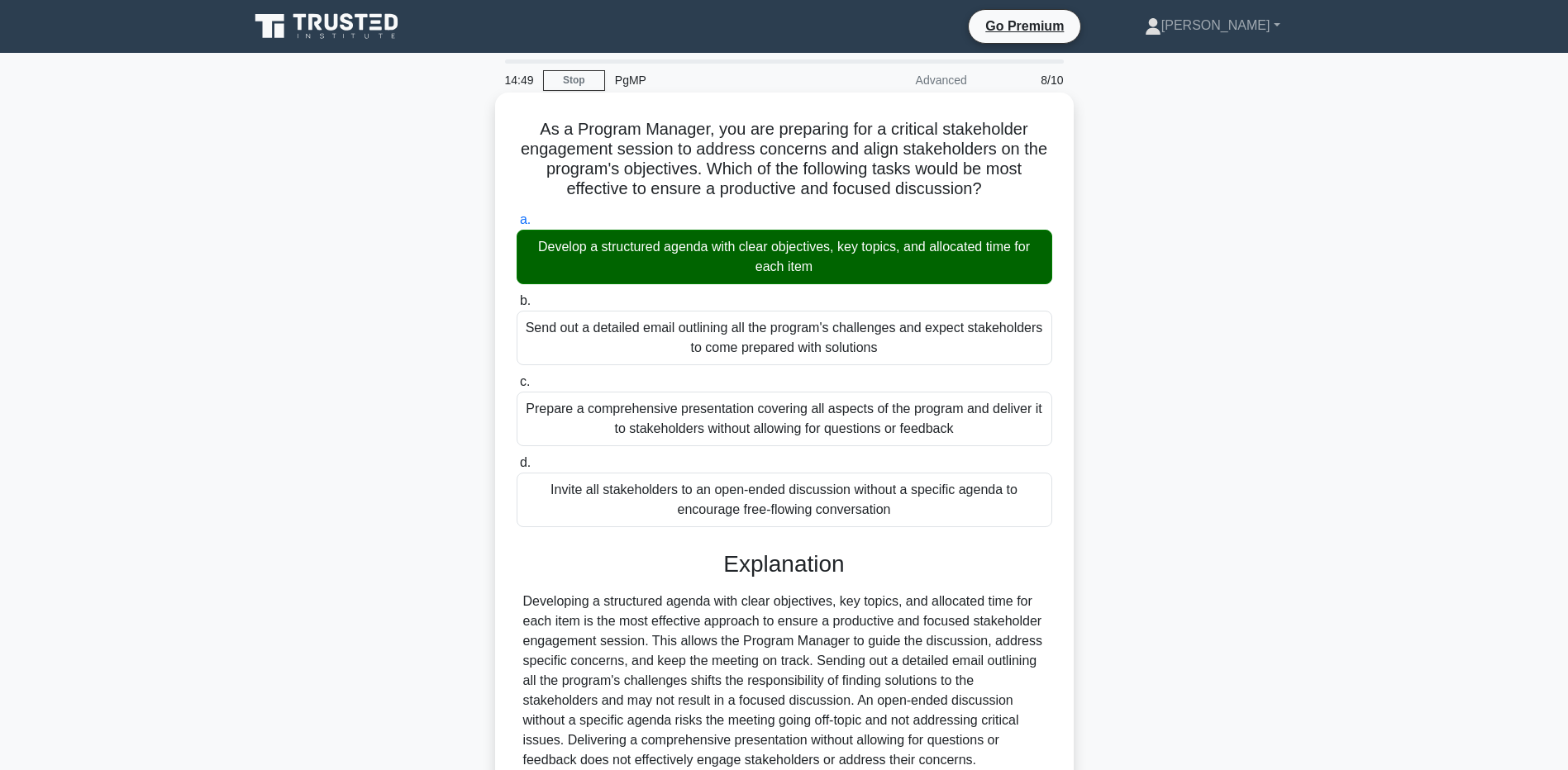
scroll to position [150, 0]
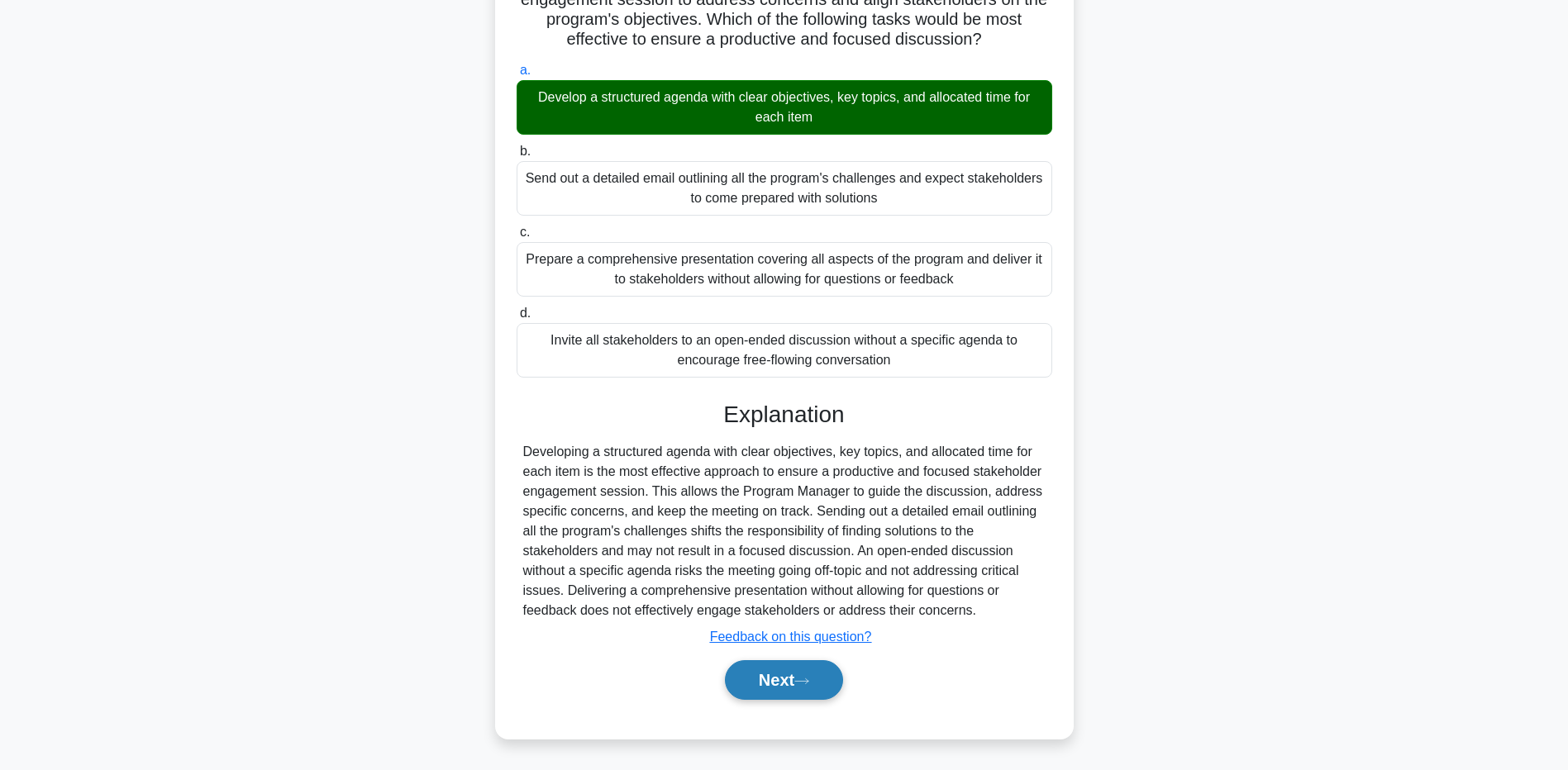
click at [802, 689] on button "Next" at bounding box center [784, 680] width 119 height 40
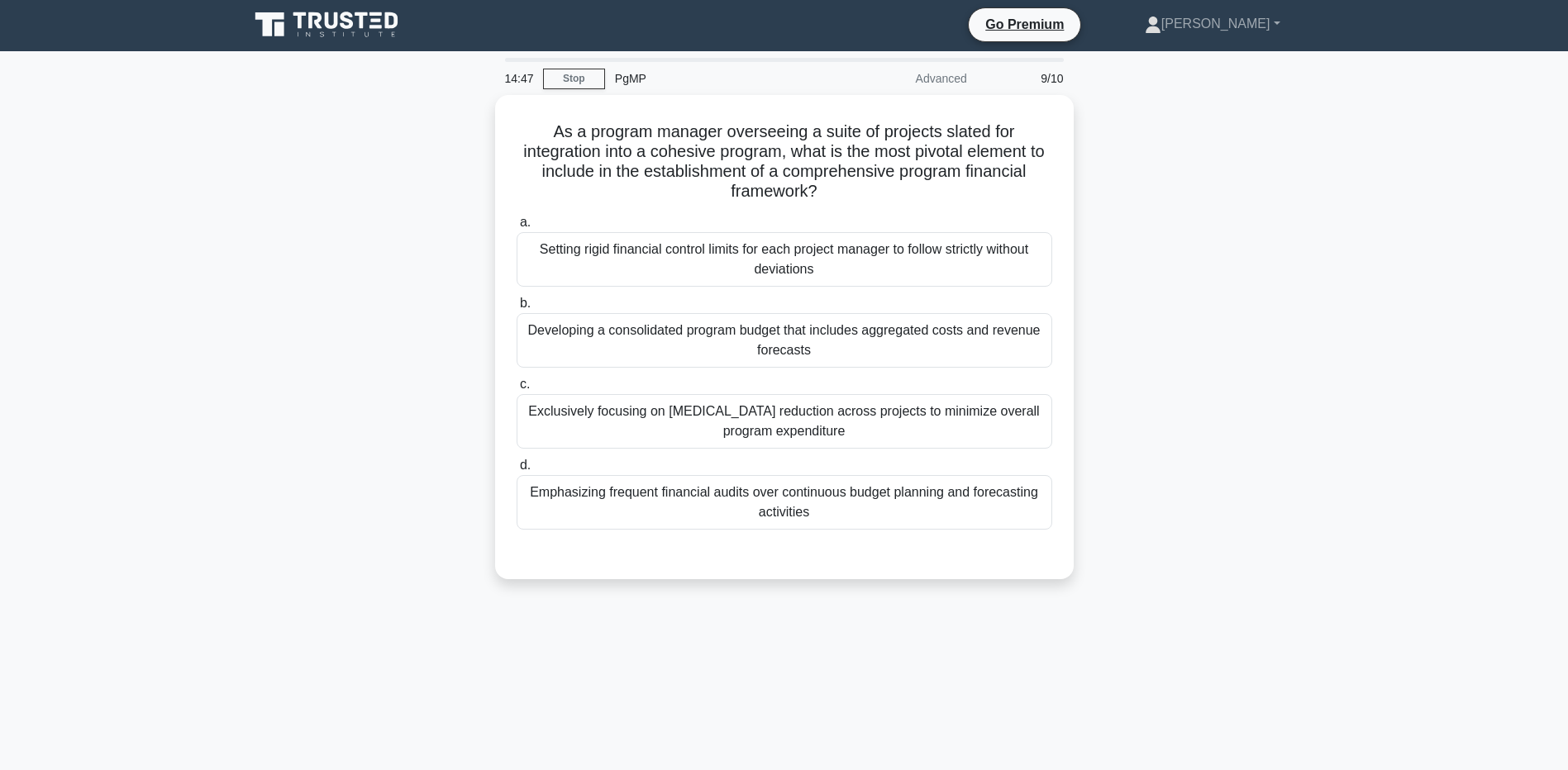
scroll to position [0, 0]
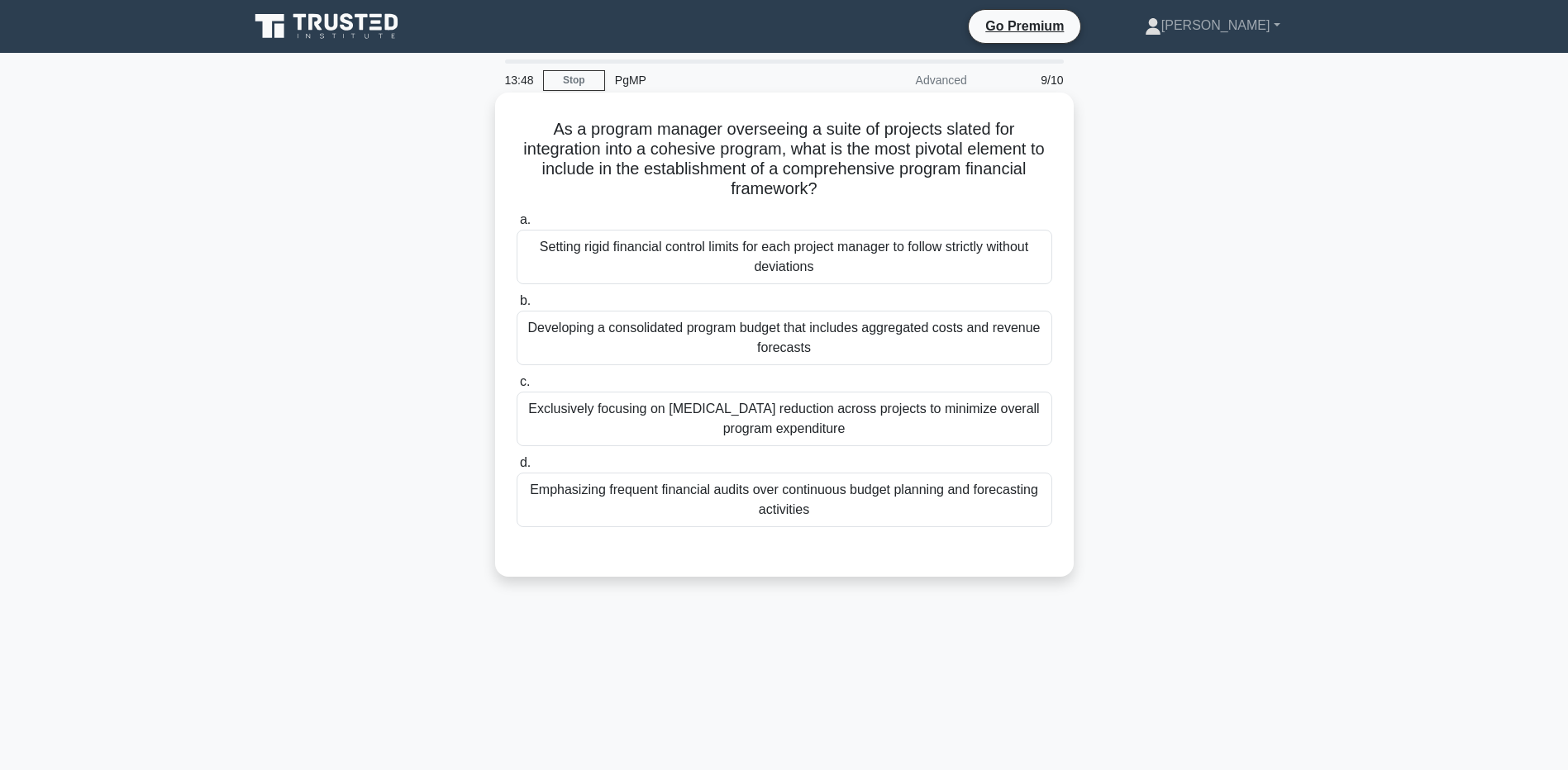
click at [769, 340] on div "Developing a consolidated program budget that includes aggregated costs and rev…" at bounding box center [784, 339] width 536 height 55
click at [516, 307] on input "b. Developing a consolidated program budget that includes aggregated costs and …" at bounding box center [516, 301] width 0 height 11
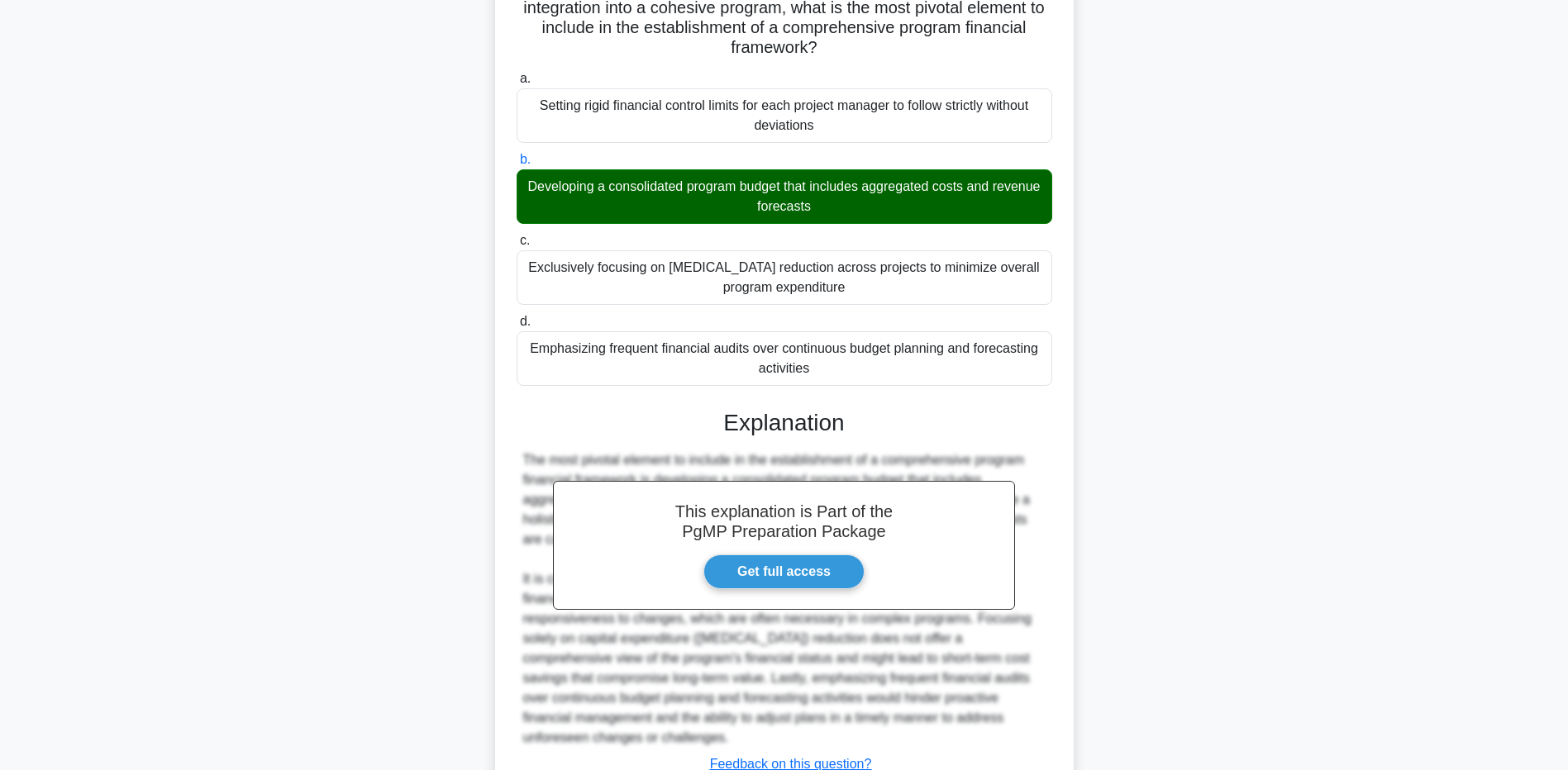
scroll to position [270, 0]
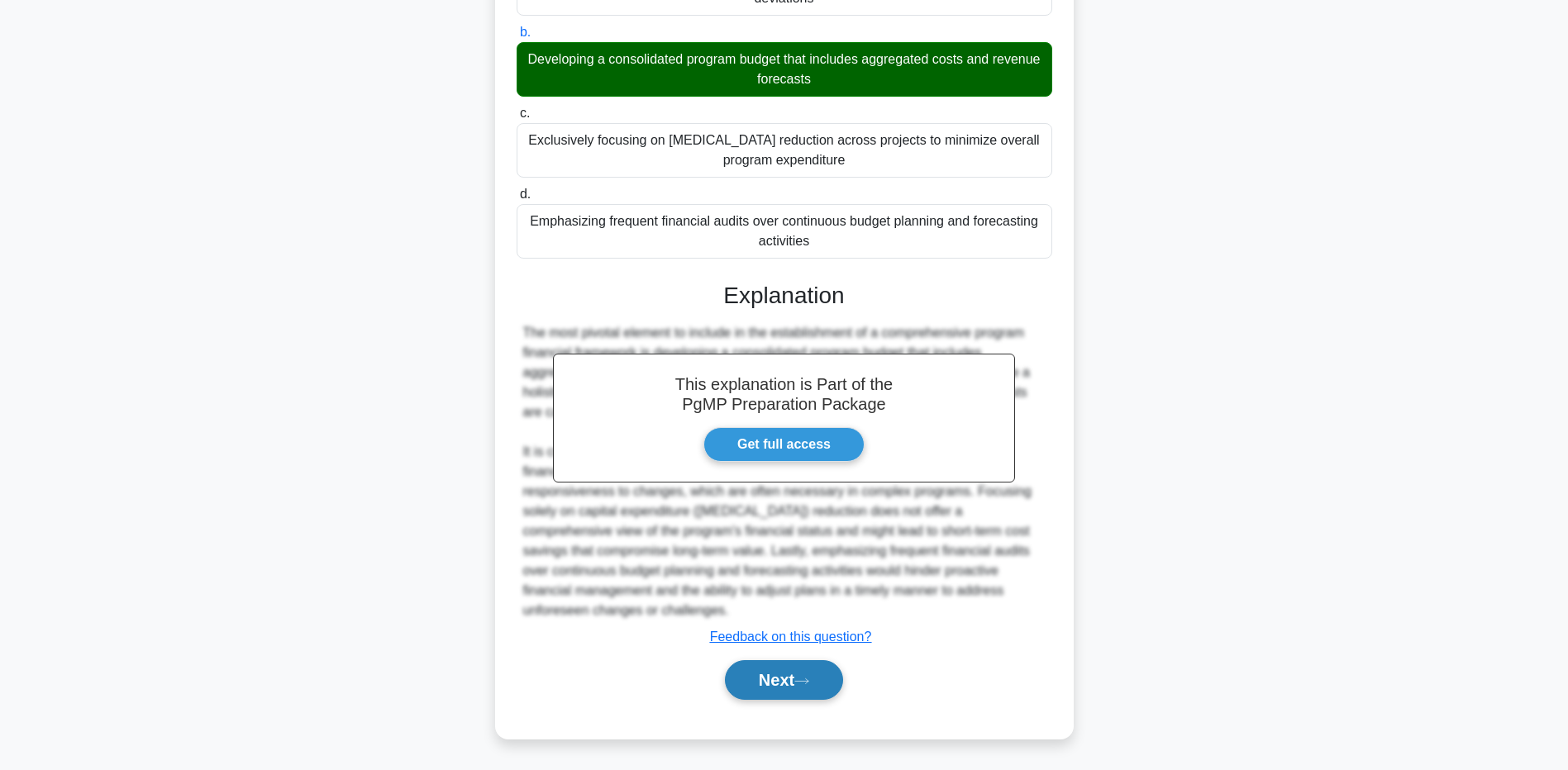
click at [784, 670] on button "Next" at bounding box center [784, 680] width 119 height 40
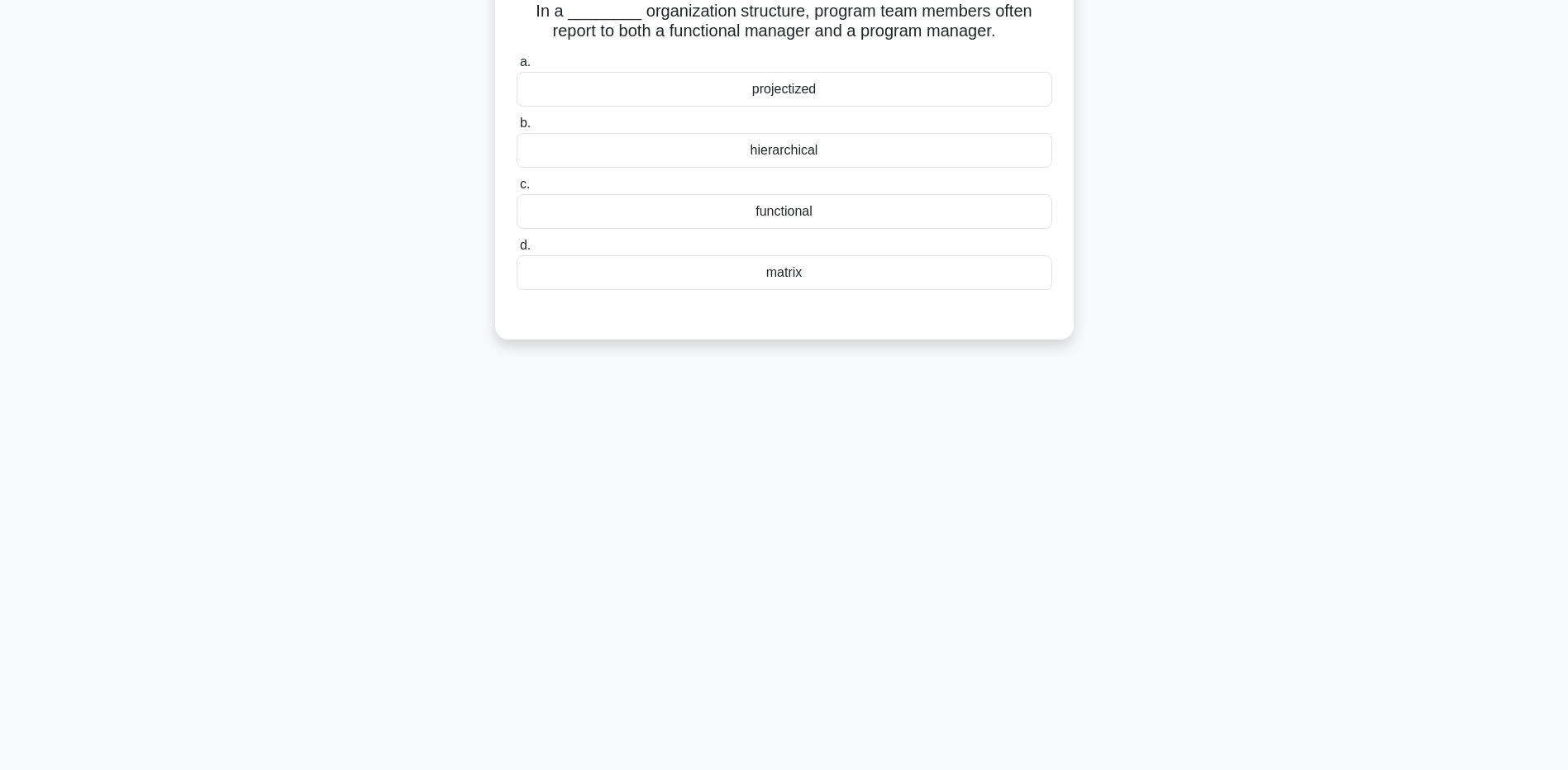
scroll to position [0, 0]
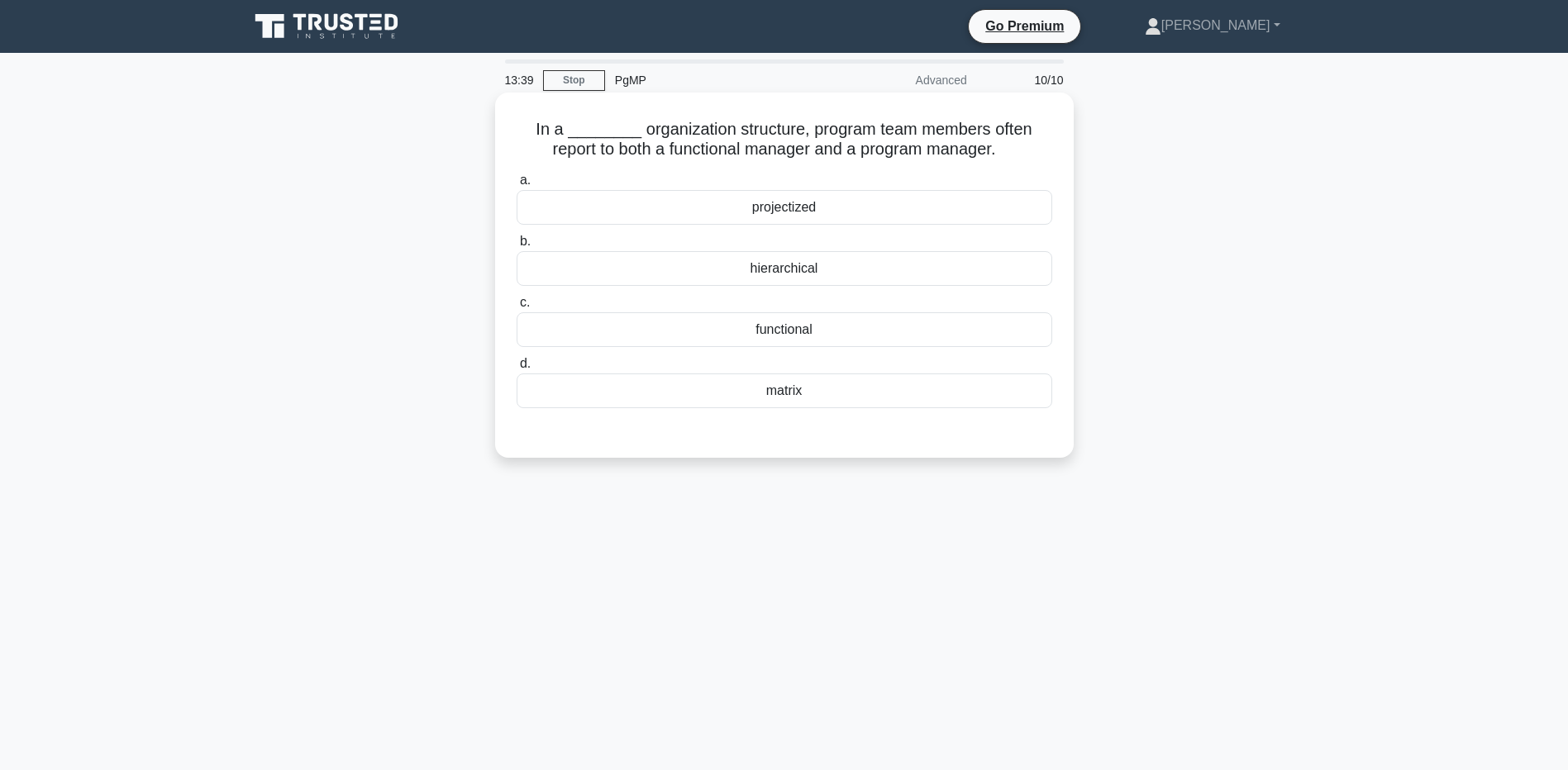
click at [858, 328] on div "functional" at bounding box center [784, 329] width 536 height 34
click at [516, 309] on input "c. functional" at bounding box center [516, 303] width 0 height 11
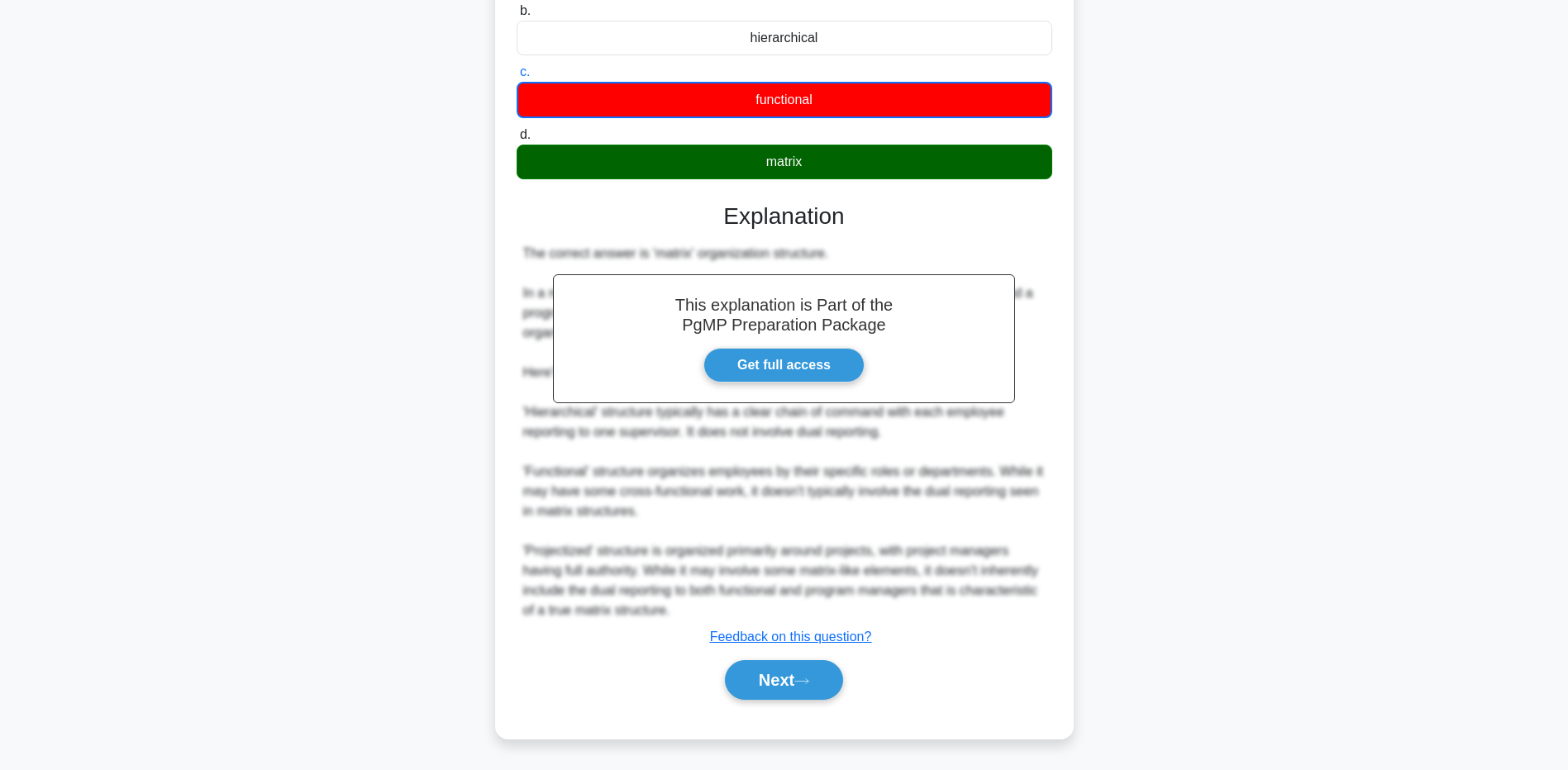
scroll to position [232, 0]
click at [789, 690] on button "Next" at bounding box center [784, 680] width 119 height 40
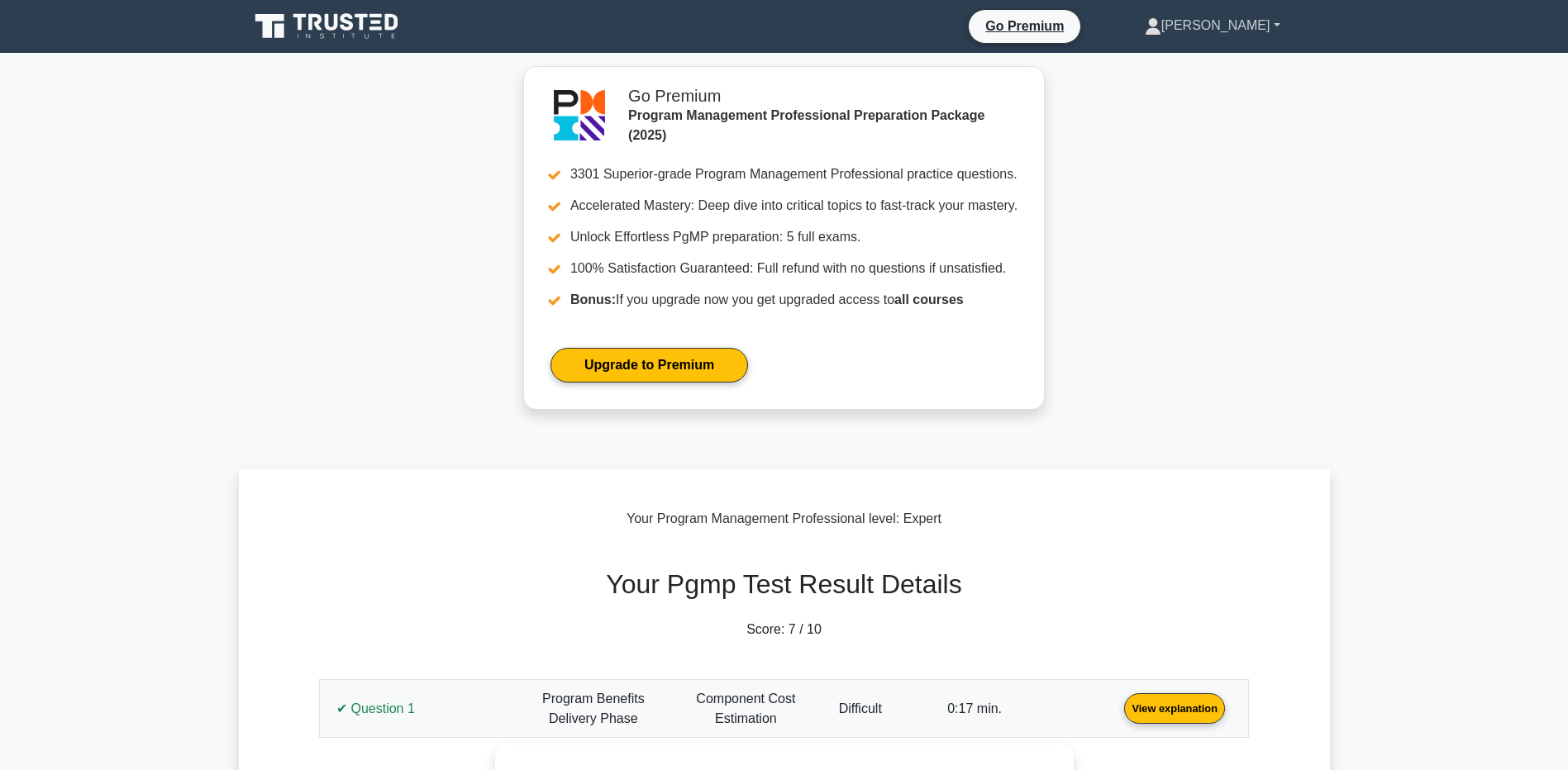
click at [1236, 21] on link "[PERSON_NAME]" at bounding box center [1212, 25] width 215 height 33
click at [1195, 63] on link "Profile" at bounding box center [1172, 65] width 131 height 27
